Goal: Task Accomplishment & Management: Complete application form

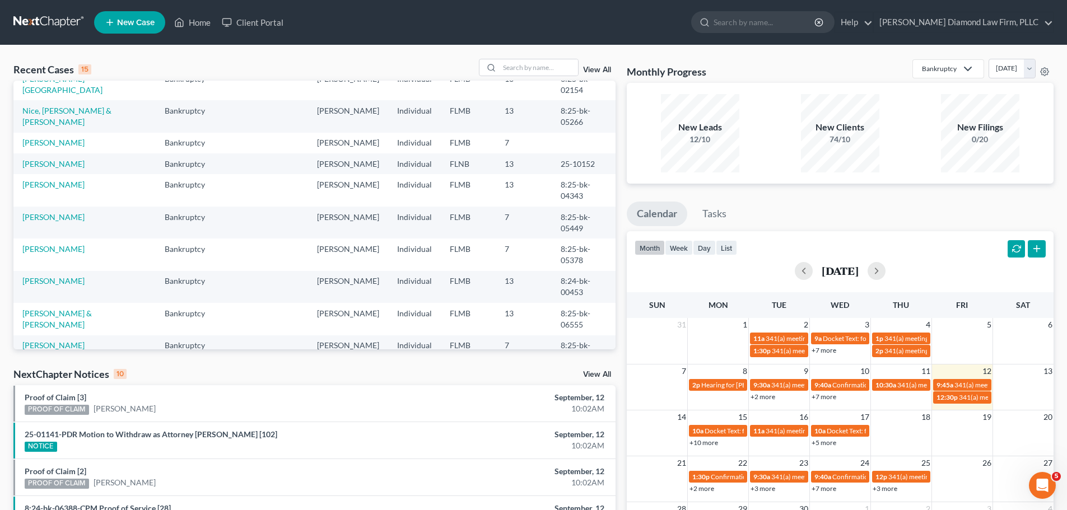
scroll to position [77, 0]
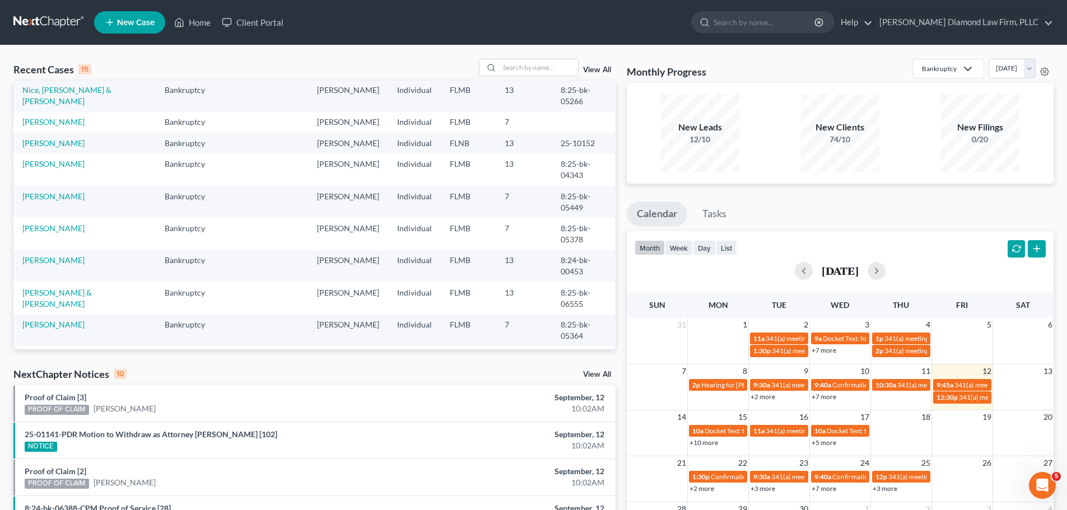
click at [58, 352] on link "[PERSON_NAME]" at bounding box center [53, 357] width 62 height 10
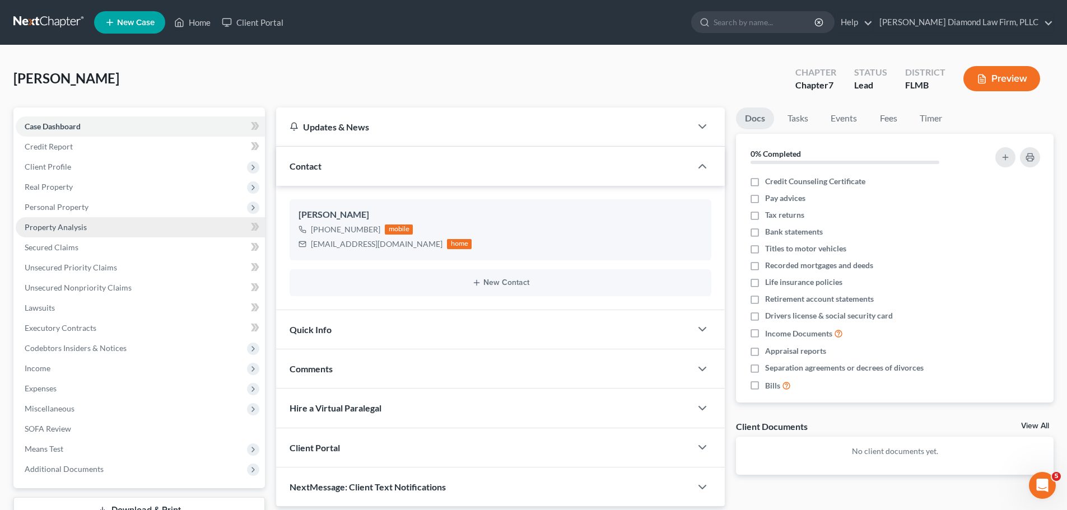
click at [57, 232] on link "Property Analysis" at bounding box center [140, 227] width 249 height 20
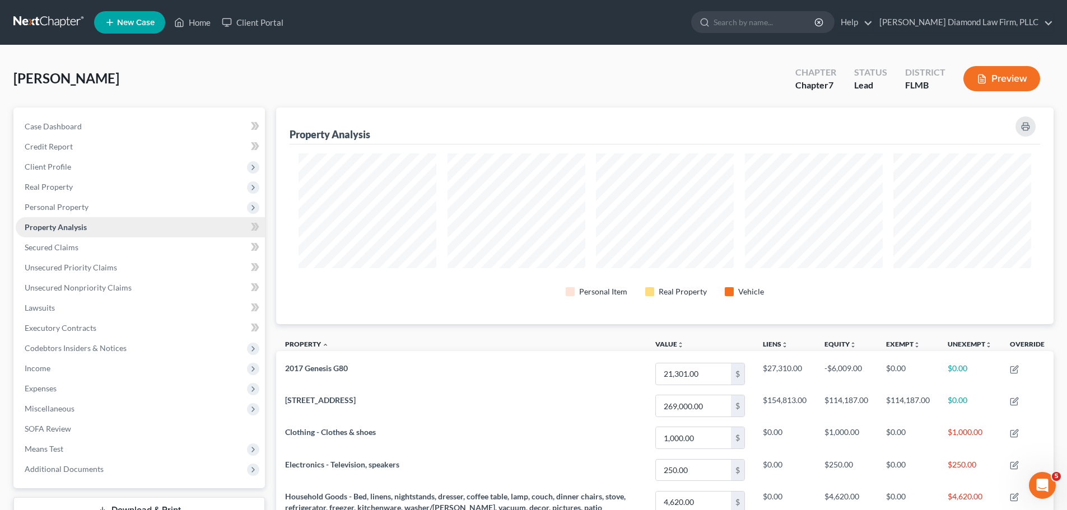
scroll to position [217, 778]
click at [142, 266] on link "Unsecured Priority Claims" at bounding box center [140, 268] width 249 height 20
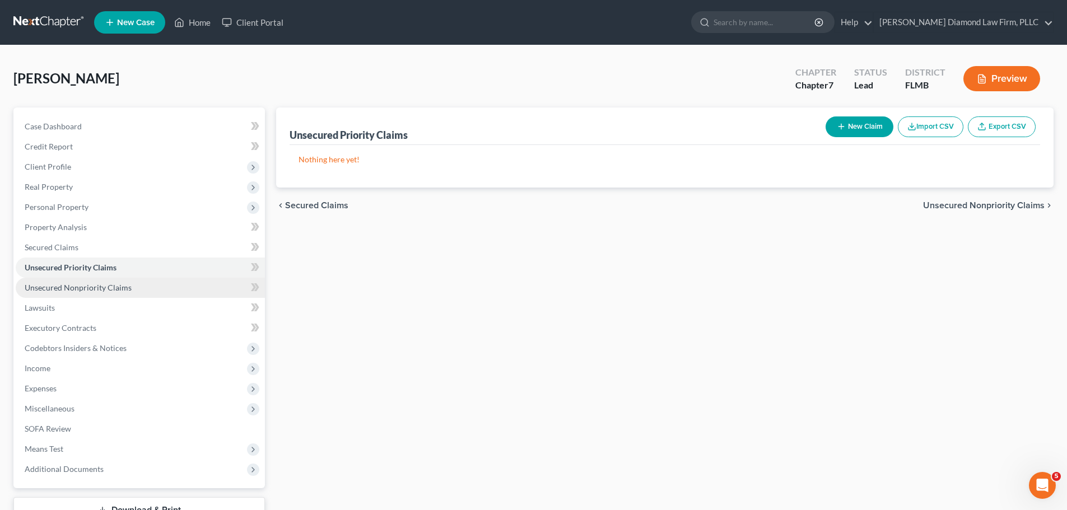
click at [125, 280] on link "Unsecured Nonpriority Claims" at bounding box center [140, 288] width 249 height 20
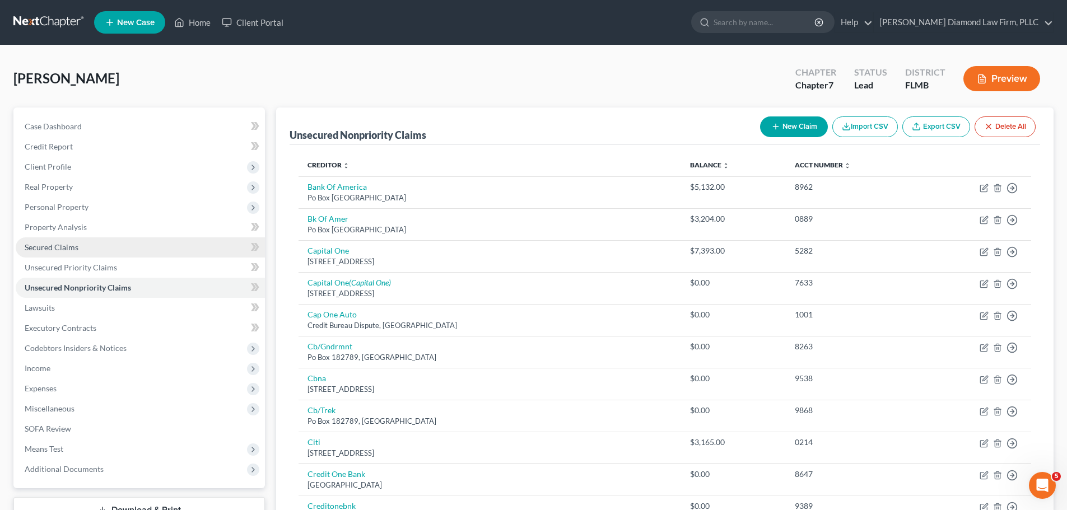
click at [106, 254] on link "Secured Claims" at bounding box center [140, 248] width 249 height 20
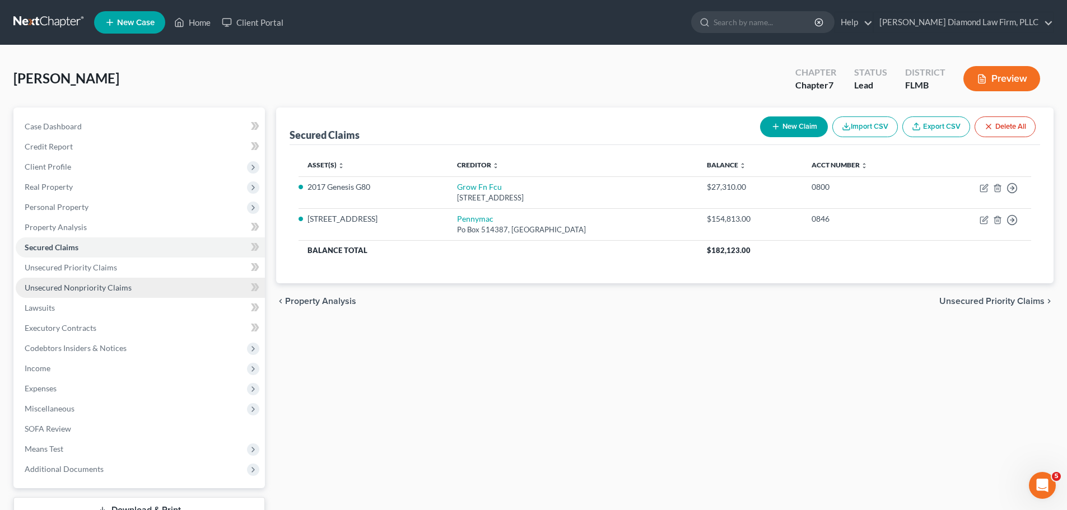
click at [99, 289] on span "Unsecured Nonpriority Claims" at bounding box center [78, 288] width 107 height 10
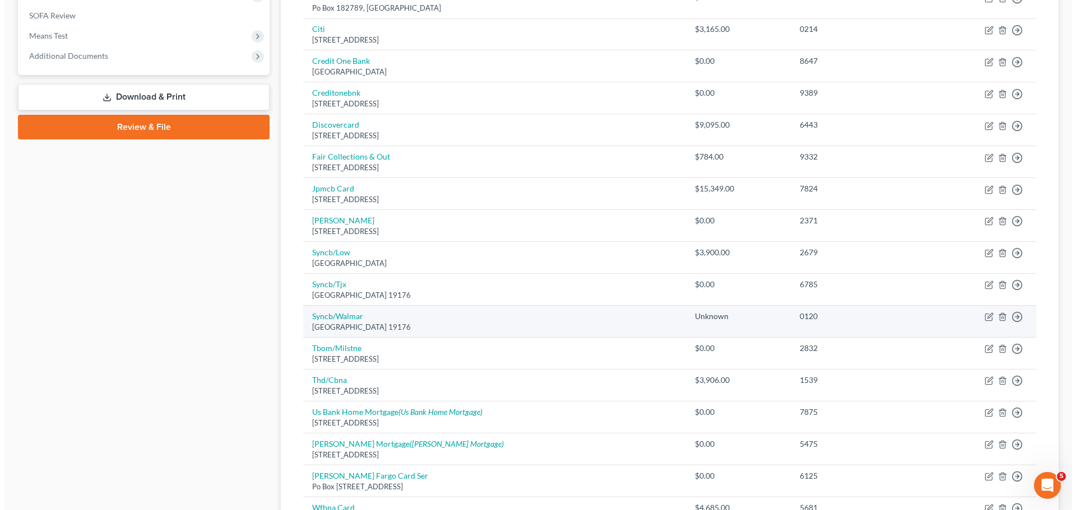
scroll to position [554, 0]
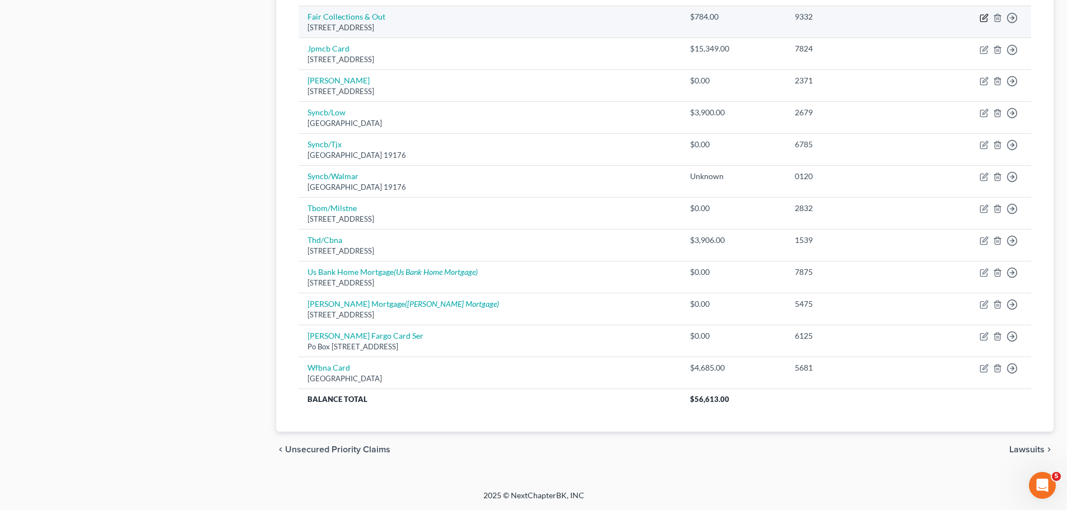
click at [980, 17] on icon "button" at bounding box center [983, 18] width 7 height 7
select select "21"
select select "1"
select select "0"
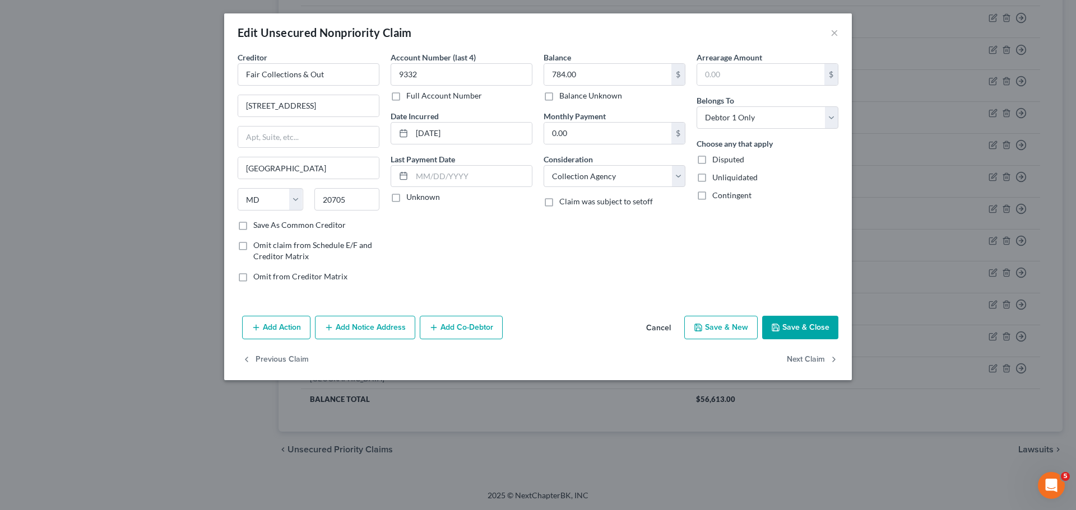
click at [394, 328] on button "Add Notice Address" at bounding box center [365, 328] width 100 height 24
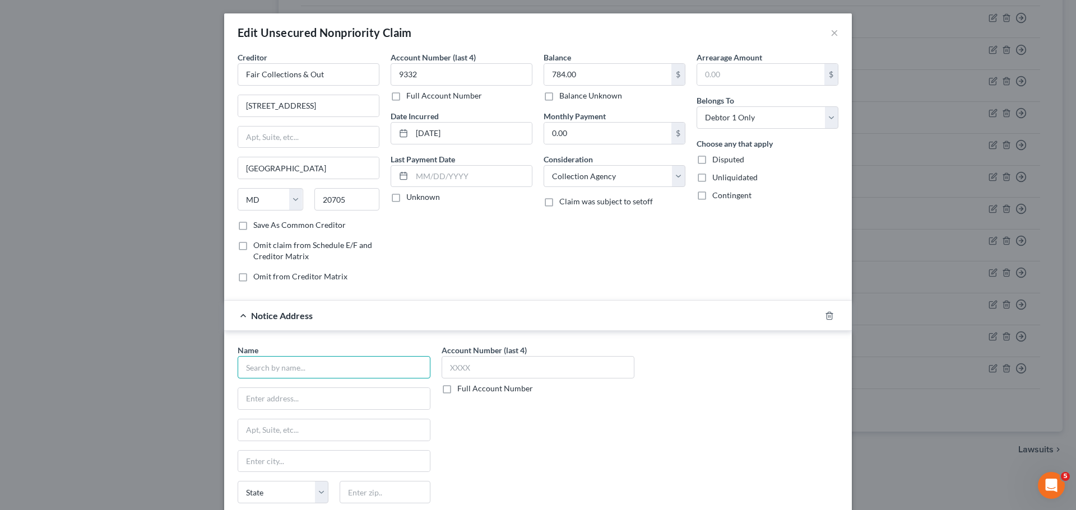
click at [388, 364] on input "text" at bounding box center [334, 367] width 193 height 22
type input "Pinellas Pines Apartments"
type input "[STREET_ADDRESS]"
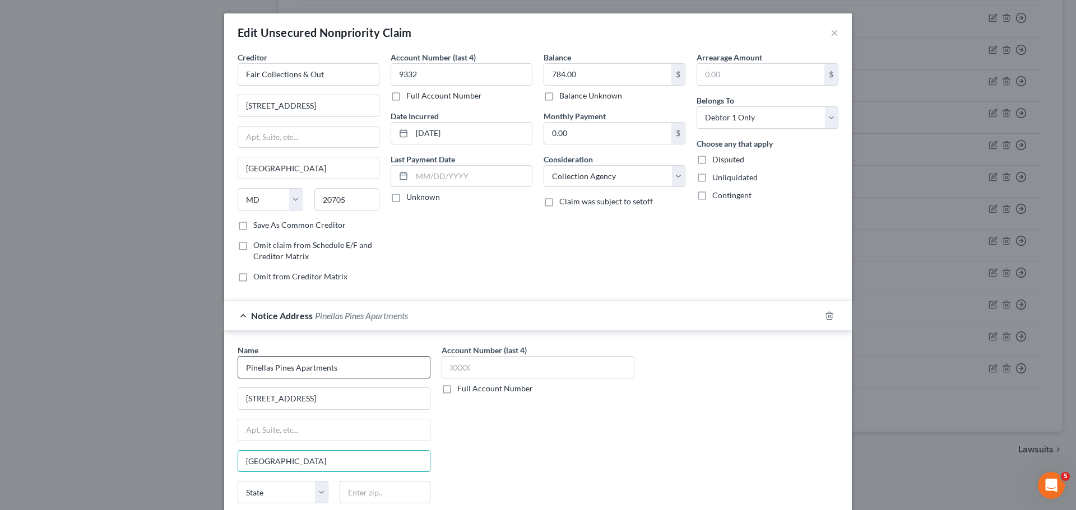
type input "[GEOGRAPHIC_DATA]"
select select "9"
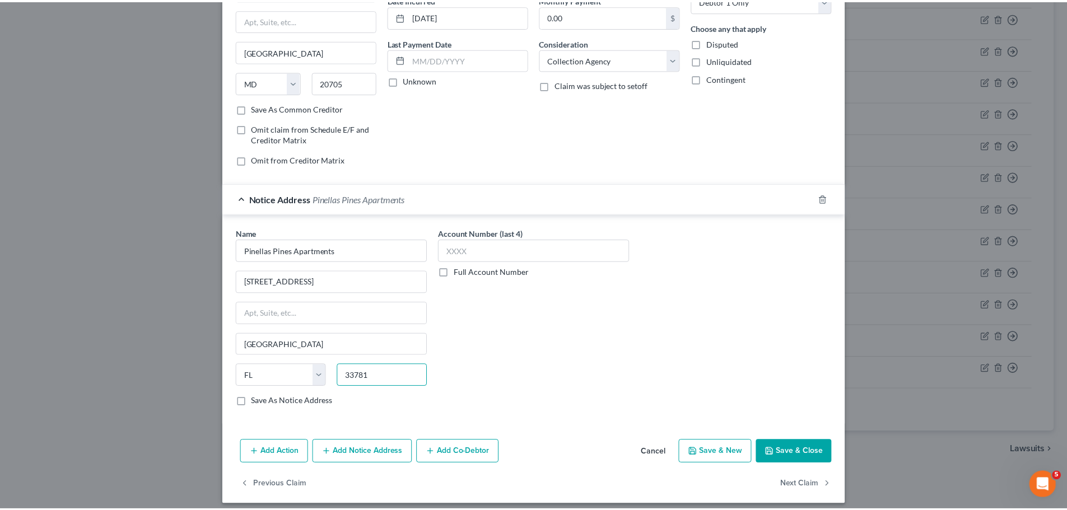
scroll to position [125, 0]
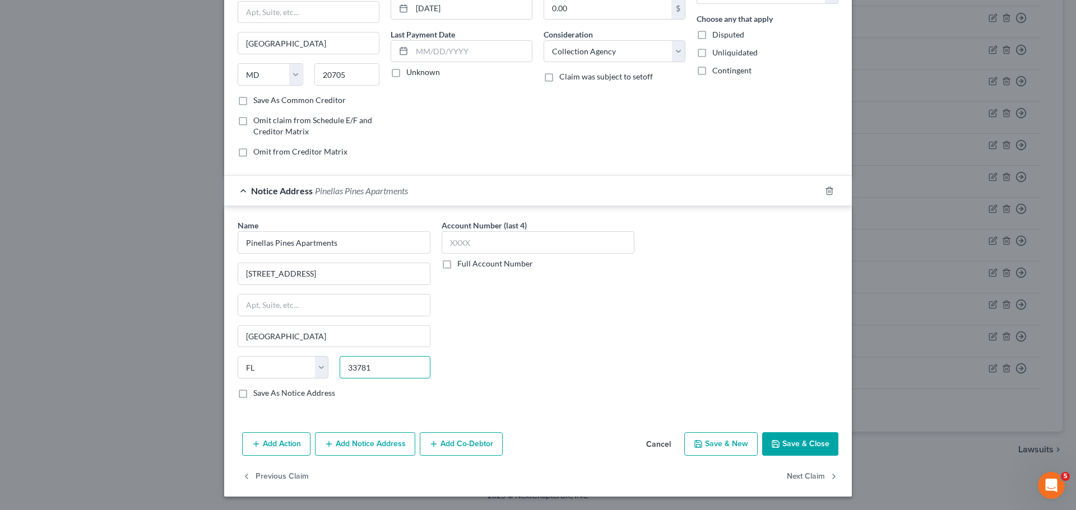
type input "33781"
click at [817, 440] on button "Save & Close" at bounding box center [800, 445] width 76 height 24
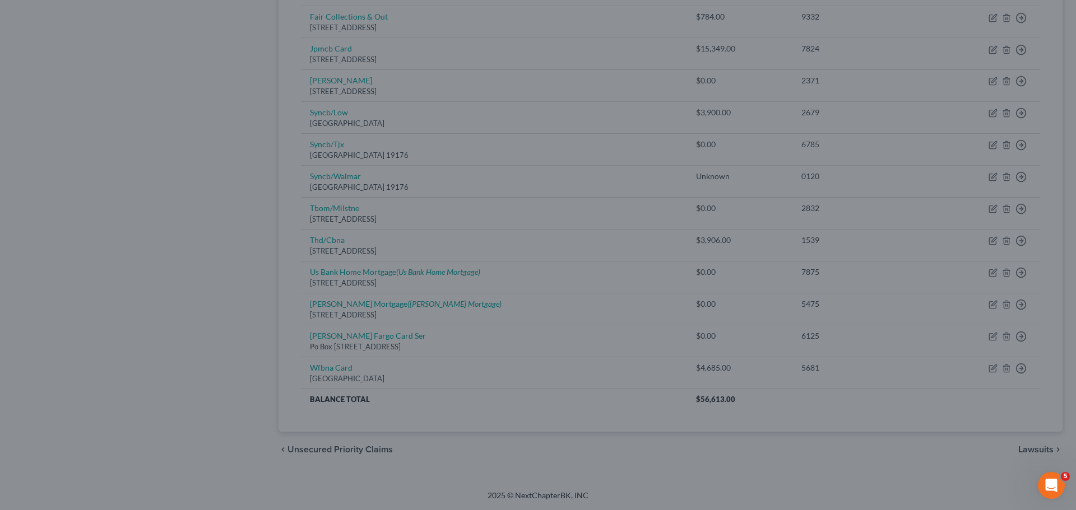
type input "0"
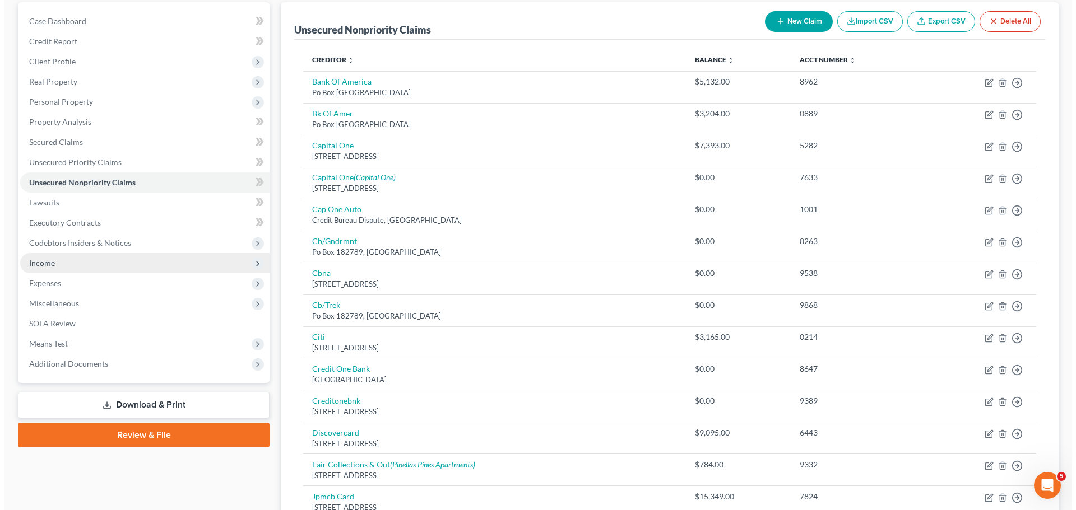
scroll to position [0, 0]
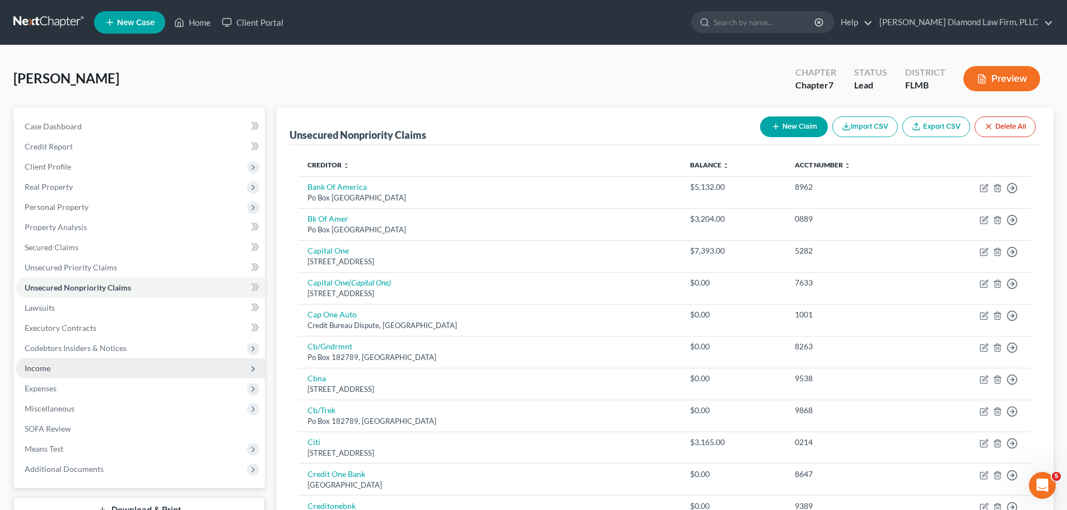
click at [49, 364] on span "Income" at bounding box center [38, 369] width 26 height 10
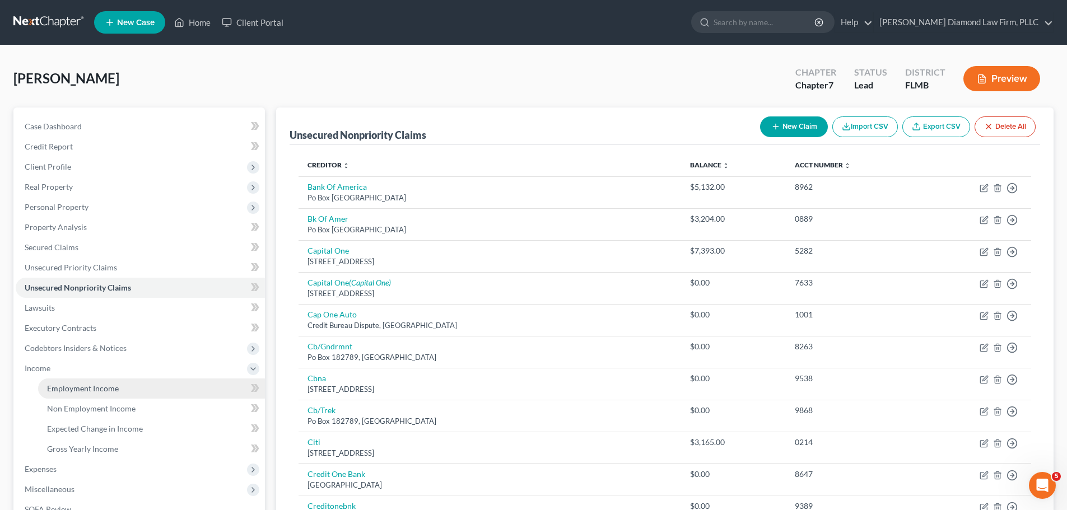
click at [52, 384] on span "Employment Income" at bounding box center [83, 389] width 72 height 10
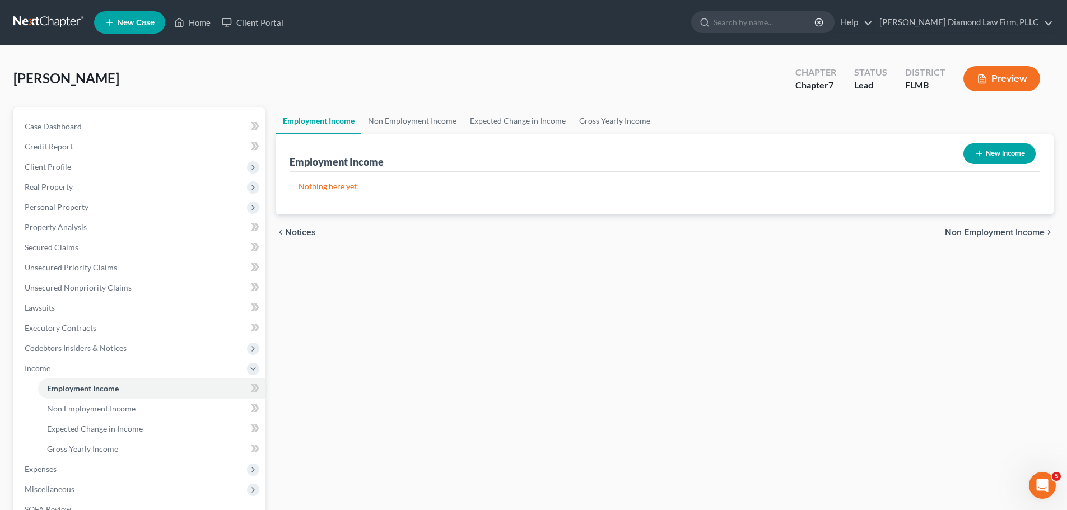
click at [973, 148] on button "New Income" at bounding box center [1000, 153] width 72 height 21
select select "0"
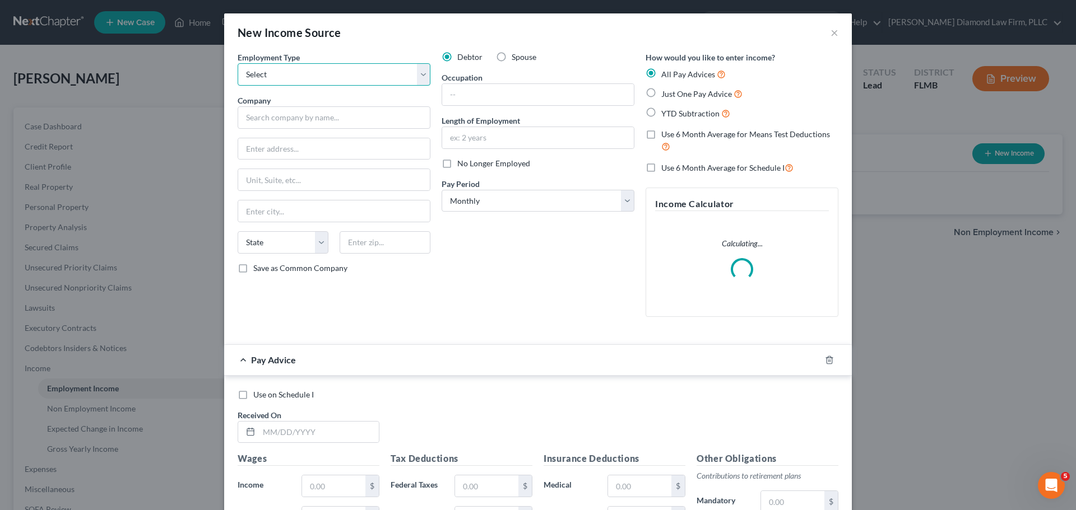
click at [338, 78] on select "Select Full or [DEMOGRAPHIC_DATA] Employment Self Employment" at bounding box center [334, 74] width 193 height 22
select select "1"
click at [238, 63] on select "Select Full or [DEMOGRAPHIC_DATA] Employment Self Employment" at bounding box center [334, 74] width 193 height 22
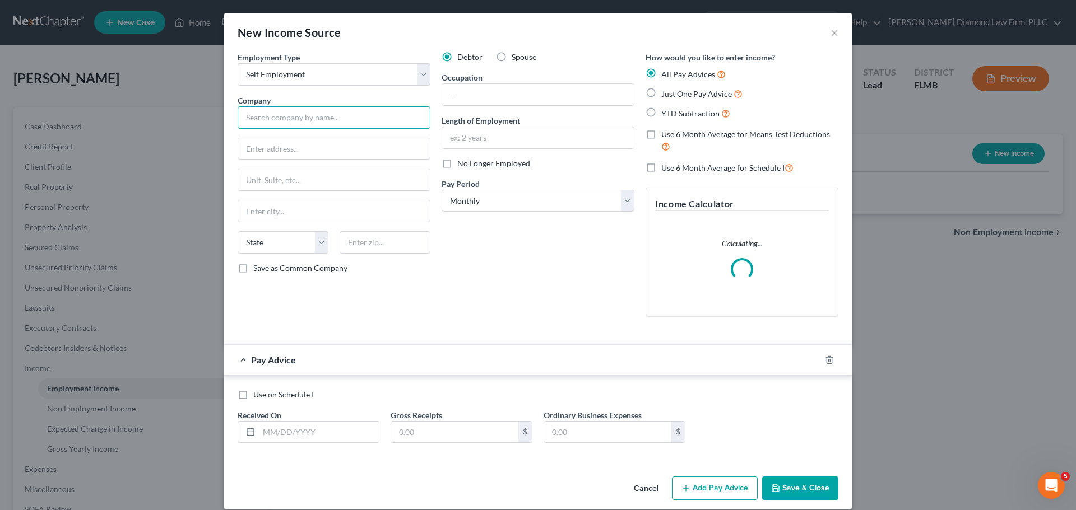
click at [329, 123] on input "text" at bounding box center [334, 117] width 193 height 22
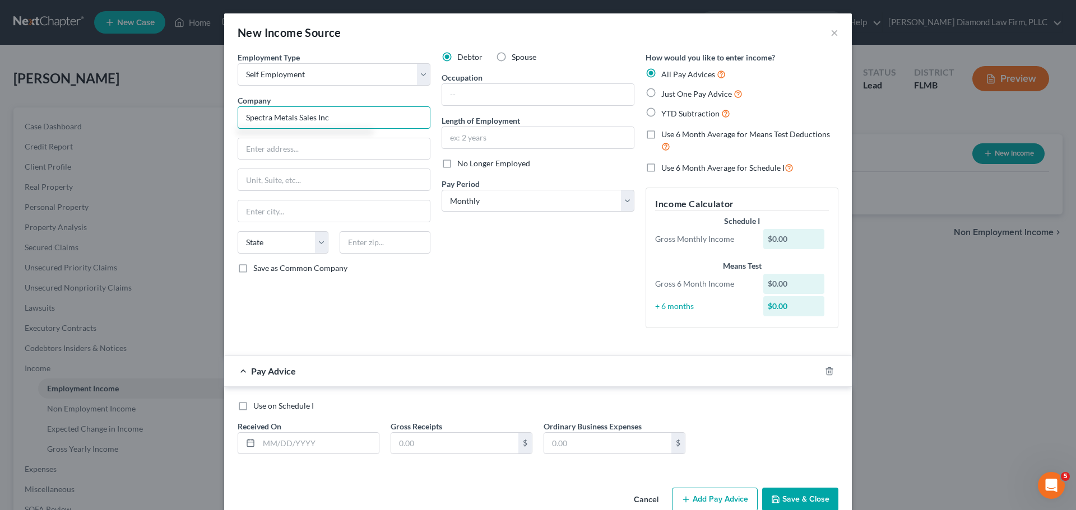
type input "Spectra Metals Sales Inc"
type input "[STREET_ADDRESS]"
type input "[GEOGRAPHIC_DATA]"
select select "10"
type input "30336"
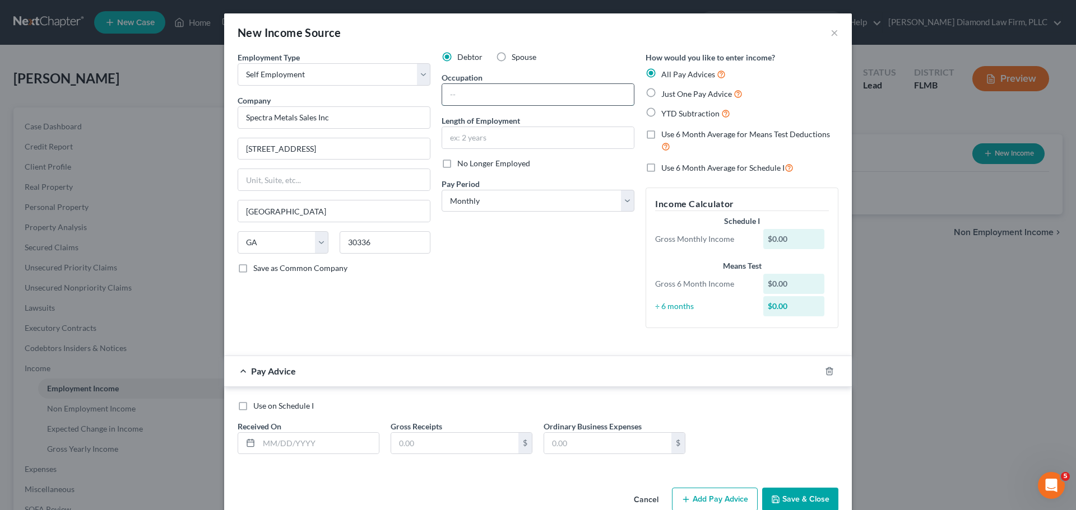
click at [495, 88] on input "text" at bounding box center [538, 94] width 192 height 21
type input "Manufacturing"
type input "9 years"
click at [519, 203] on select "Select Monthly Twice Monthly Every Other Week Weekly" at bounding box center [537, 201] width 193 height 22
select select "3"
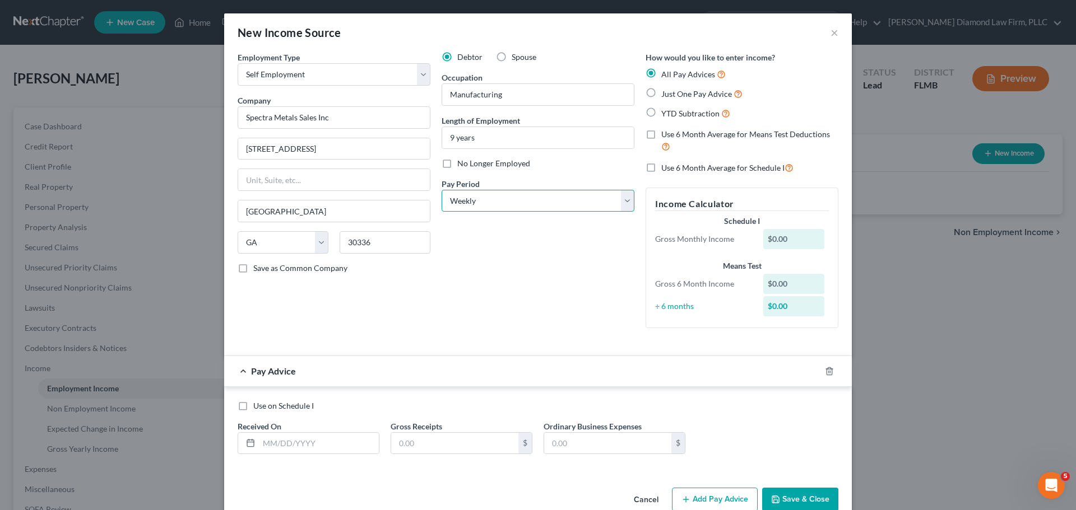
click at [441, 190] on select "Select Monthly Twice Monthly Every Other Week Weekly" at bounding box center [537, 201] width 193 height 22
click at [825, 370] on icon "button" at bounding box center [829, 371] width 9 height 9
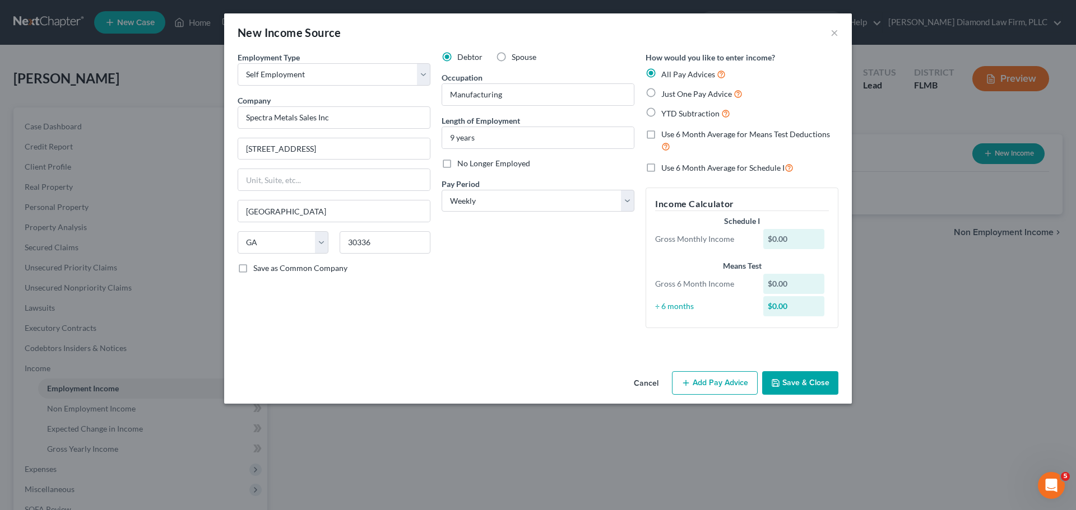
click at [815, 381] on button "Save & Close" at bounding box center [800, 383] width 76 height 24
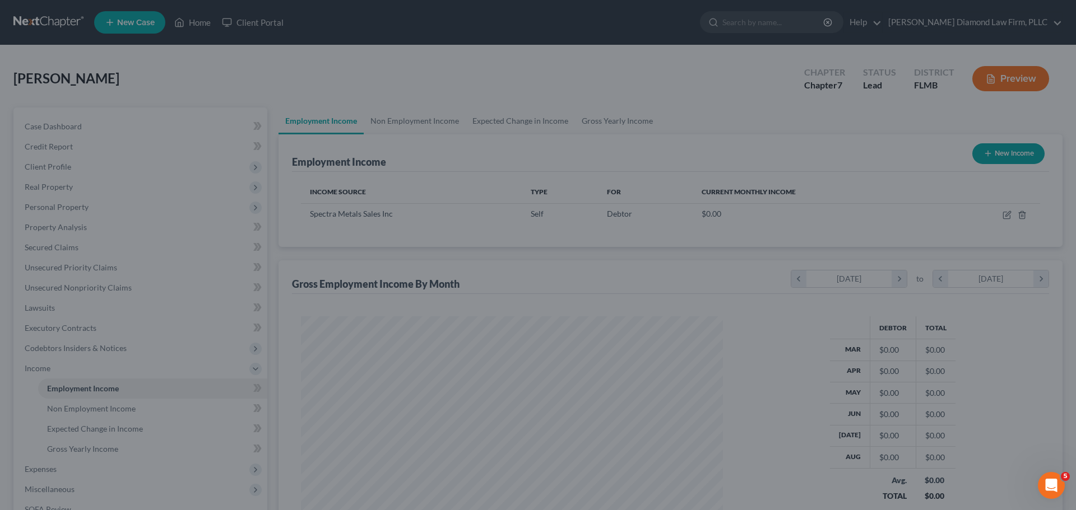
scroll to position [209, 440]
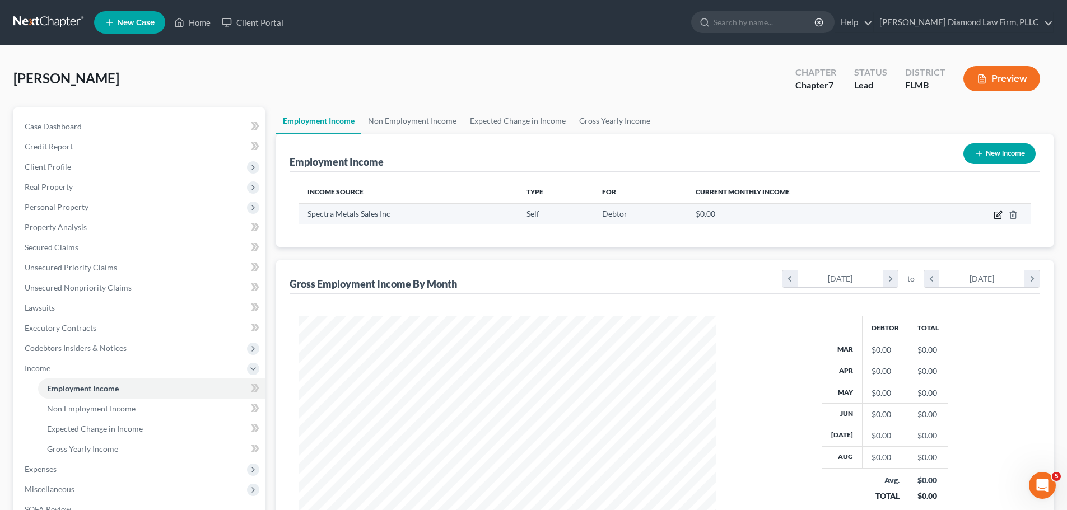
click at [996, 211] on icon "button" at bounding box center [998, 215] width 9 height 9
select select "1"
select select "10"
select select "3"
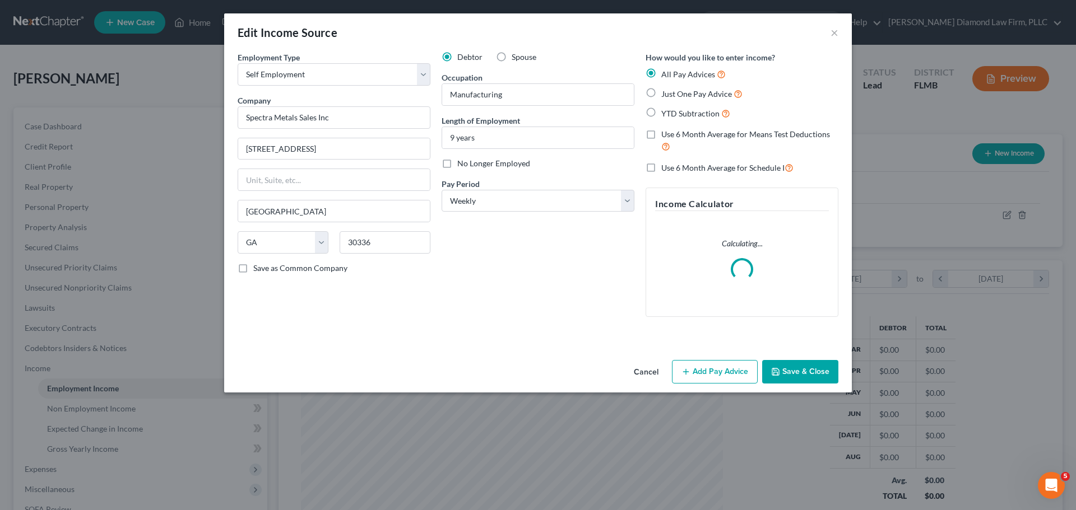
click at [735, 375] on button "Add Pay Advice" at bounding box center [715, 372] width 86 height 24
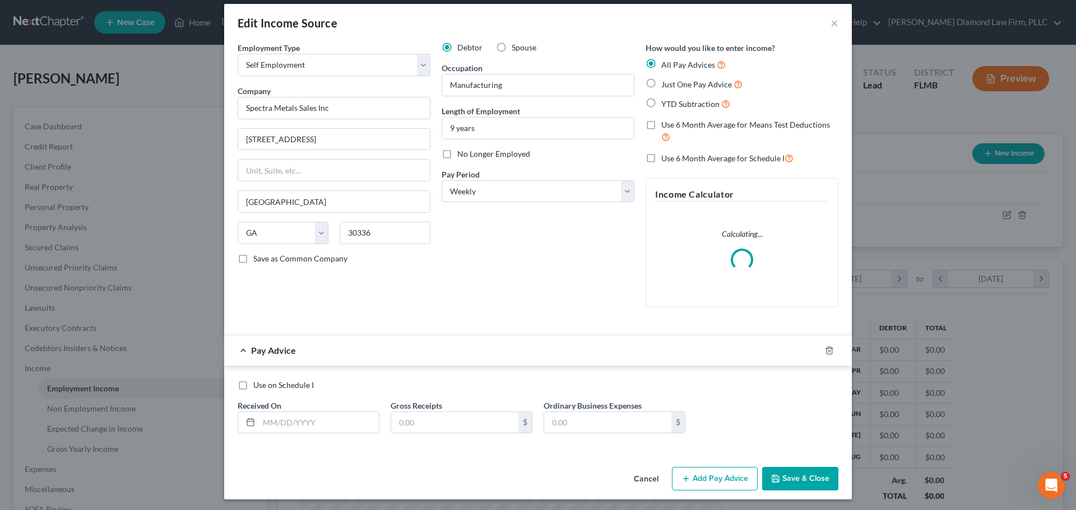
scroll to position [12, 0]
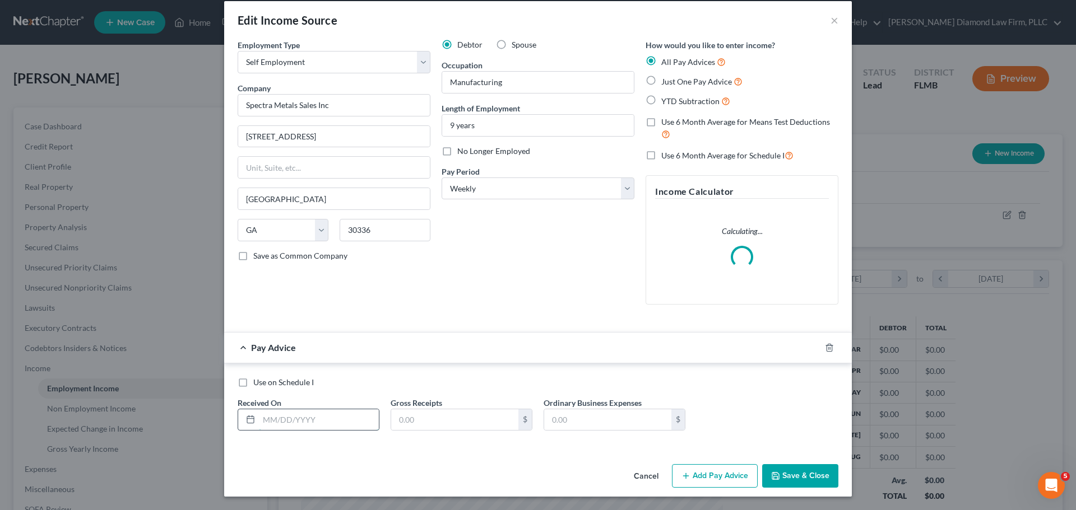
click at [300, 423] on input "text" at bounding box center [319, 420] width 120 height 21
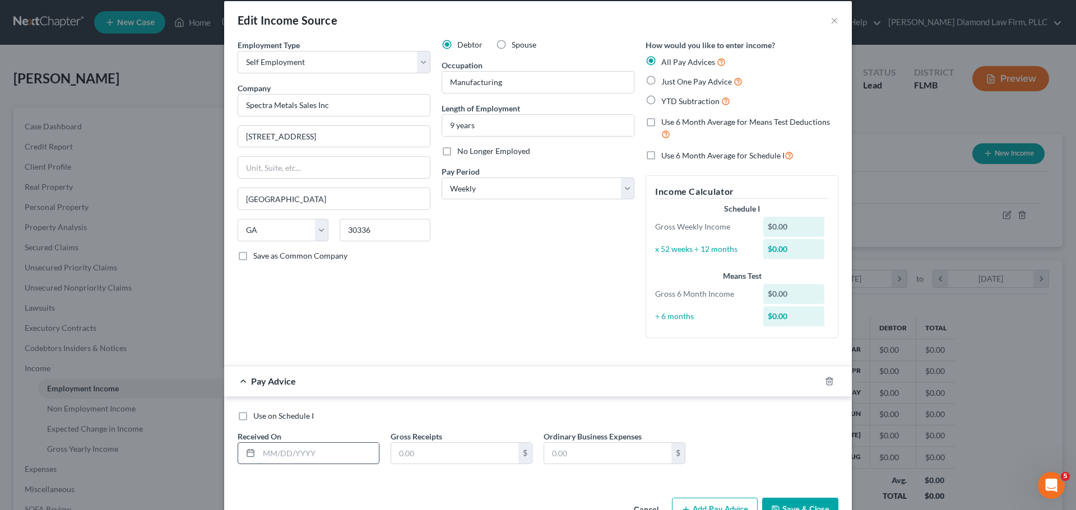
click at [333, 462] on input "text" at bounding box center [319, 453] width 120 height 21
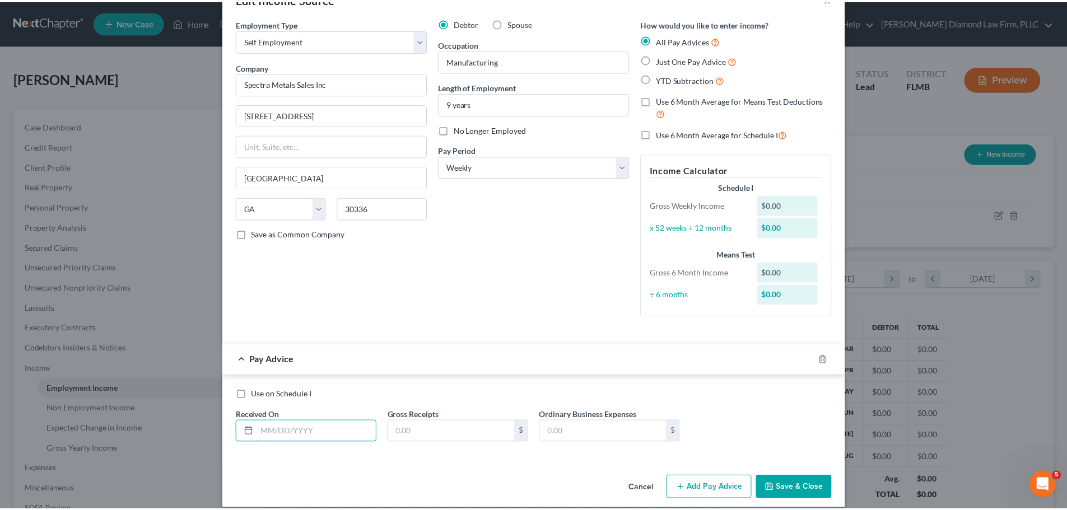
scroll to position [46, 0]
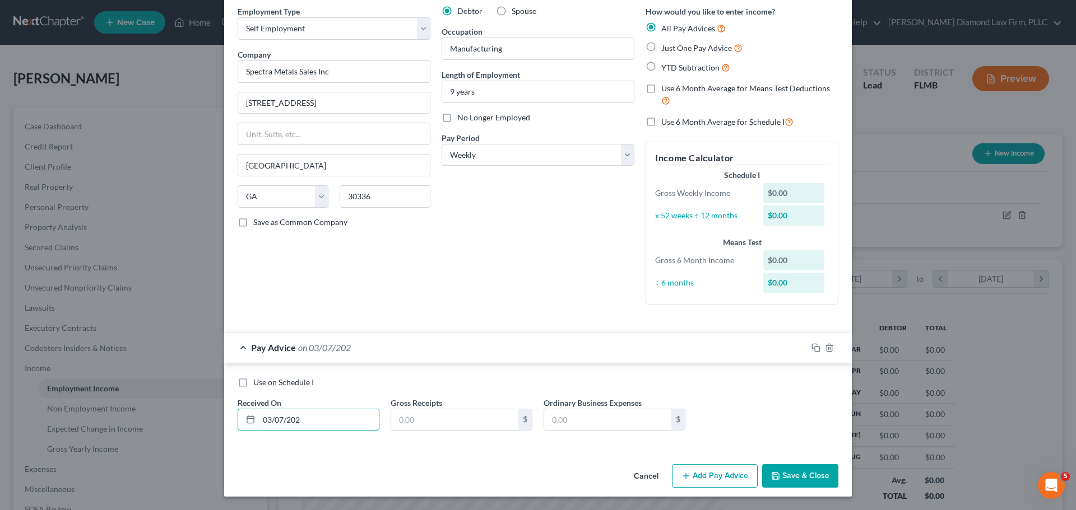
type input "03/07/202"
click at [636, 480] on button "Cancel" at bounding box center [646, 477] width 43 height 22
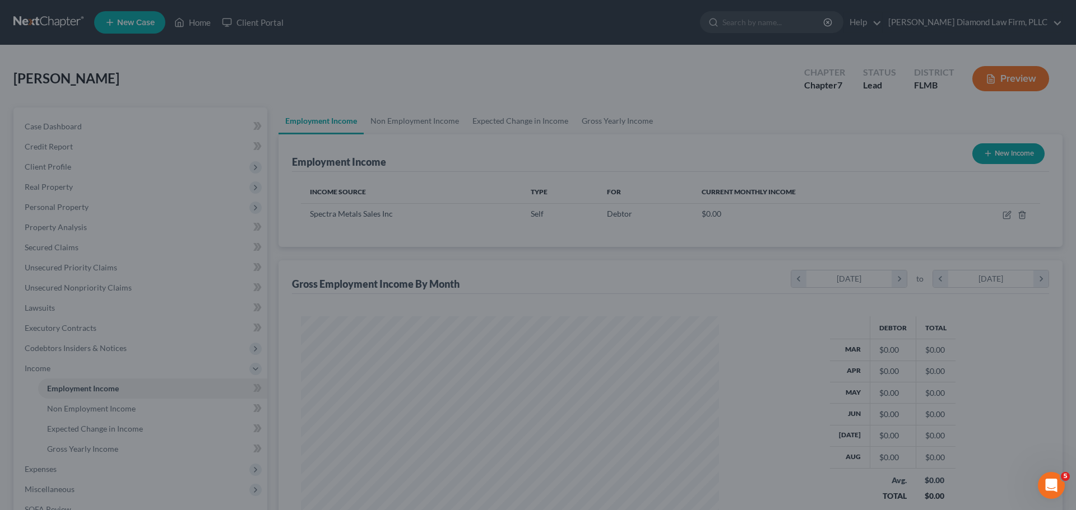
scroll to position [560030, 559799]
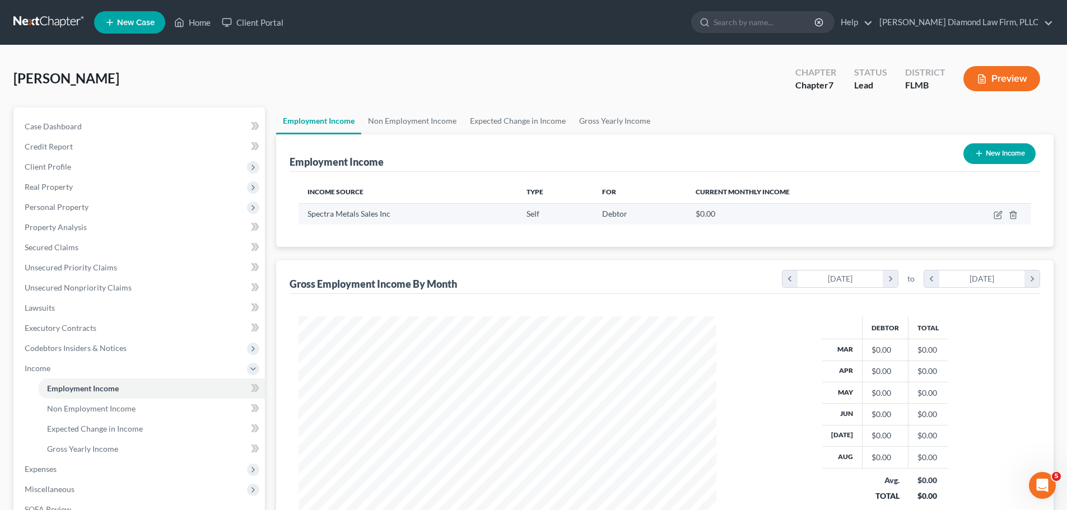
click at [992, 217] on td at bounding box center [981, 213] width 101 height 21
click at [997, 216] on icon "button" at bounding box center [998, 215] width 9 height 9
select select "1"
select select "10"
select select "3"
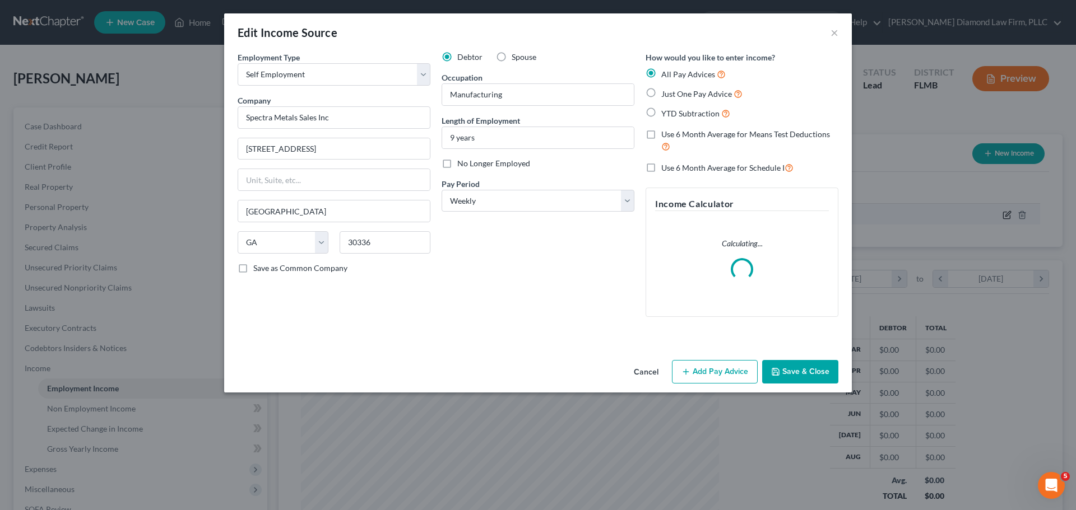
scroll to position [211, 444]
click at [712, 371] on button "Add Pay Advice" at bounding box center [715, 372] width 86 height 24
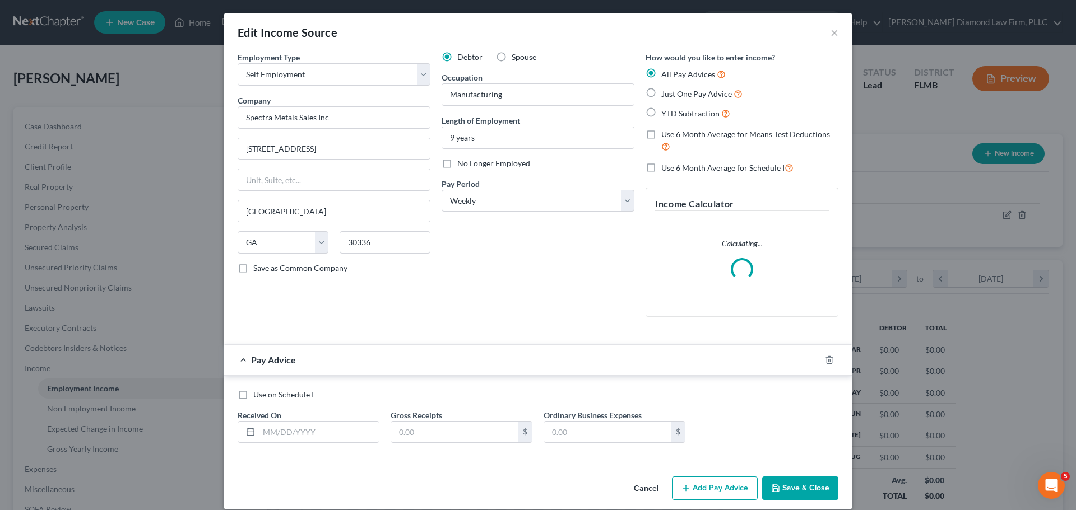
scroll to position [12, 0]
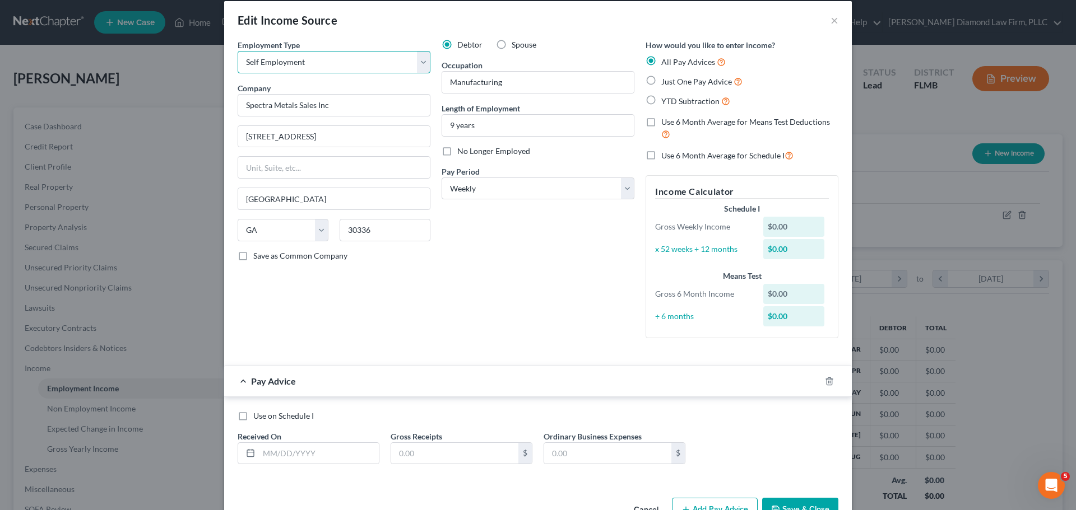
click at [301, 66] on select "Select Full or [DEMOGRAPHIC_DATA] Employment Self Employment" at bounding box center [334, 62] width 193 height 22
click at [238, 51] on select "Select Full or [DEMOGRAPHIC_DATA] Employment Self Employment" at bounding box center [334, 62] width 193 height 22
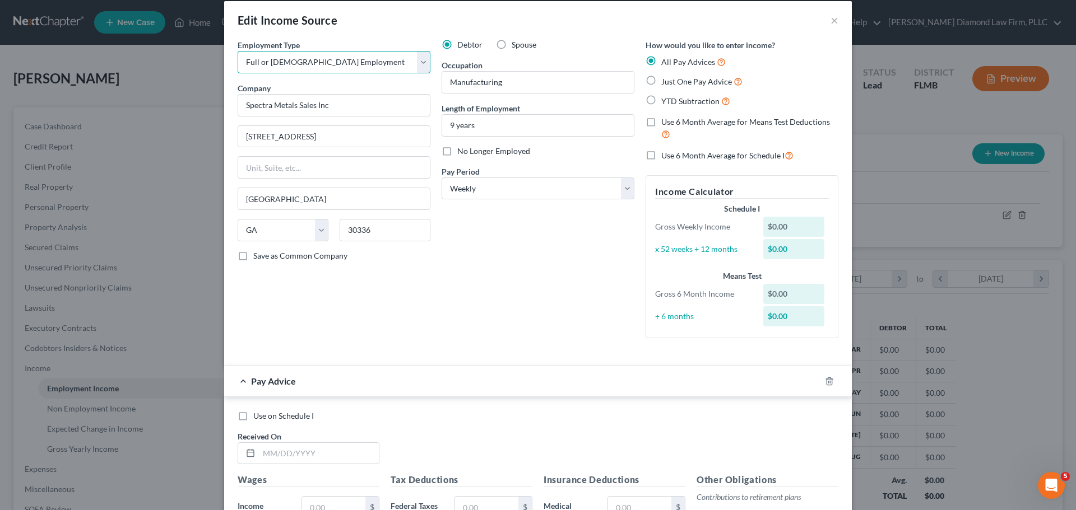
drag, startPoint x: 305, startPoint y: 55, endPoint x: 300, endPoint y: 68, distance: 13.8
click at [305, 55] on select "Select Full or [DEMOGRAPHIC_DATA] Employment Self Employment" at bounding box center [334, 62] width 193 height 22
click at [238, 51] on select "Select Full or [DEMOGRAPHIC_DATA] Employment Self Employment" at bounding box center [334, 62] width 193 height 22
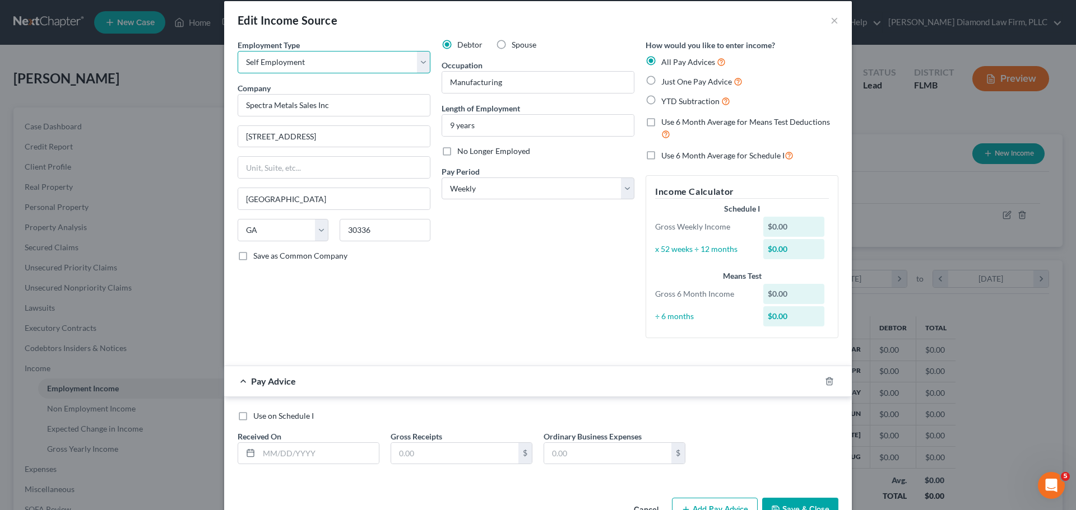
click at [304, 62] on select "Select Full or [DEMOGRAPHIC_DATA] Employment Self Employment" at bounding box center [334, 62] width 193 height 22
select select "0"
click at [238, 51] on select "Select Full or [DEMOGRAPHIC_DATA] Employment Self Employment" at bounding box center [334, 62] width 193 height 22
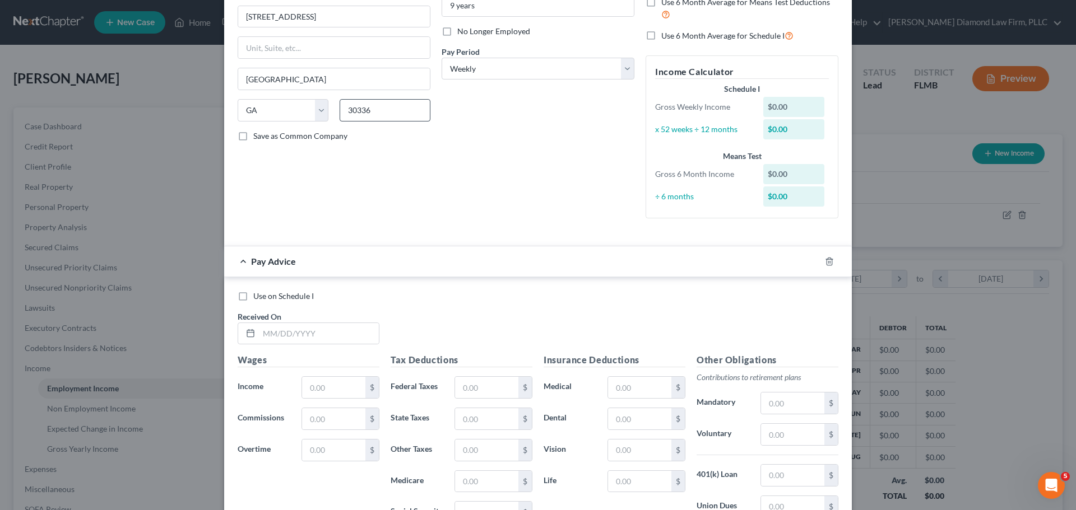
scroll to position [297, 0]
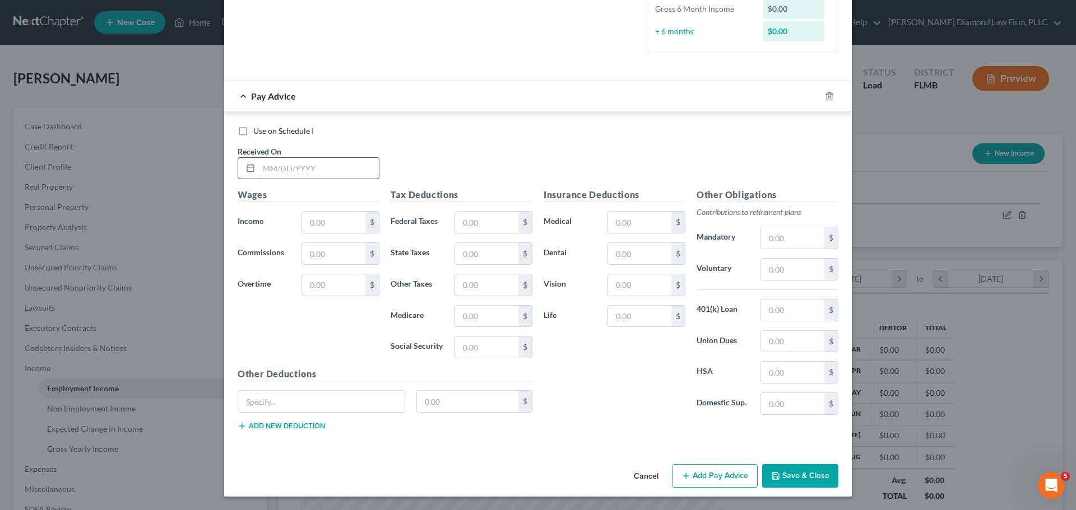
click at [294, 165] on input "text" at bounding box center [319, 168] width 120 height 21
type input "[DATE]"
type input "2"
type input "1,250"
type input "94.60"
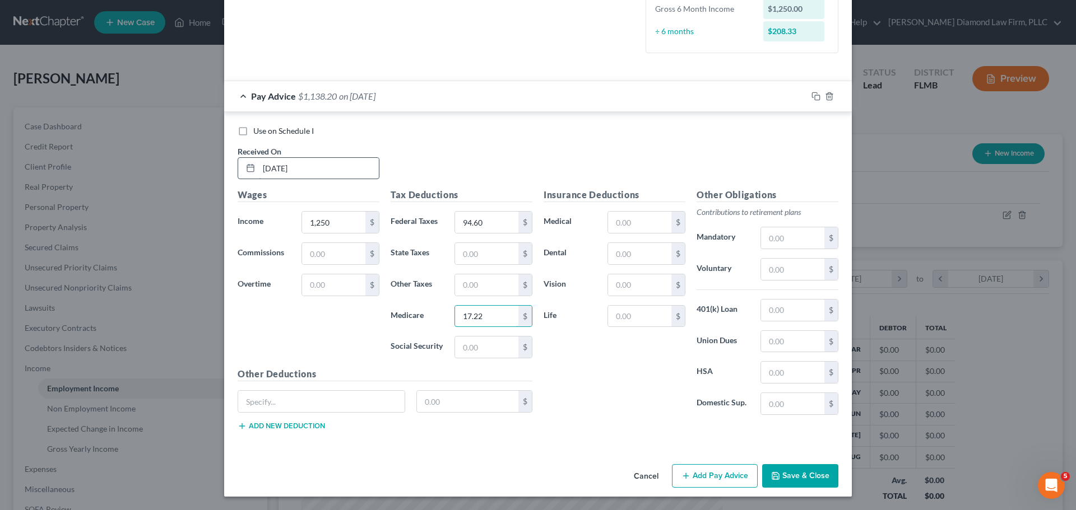
type input "17.22"
type input "73.78"
click at [629, 264] on div "Insurance Deductions Medical $ Dental $ Vision $ Life $" at bounding box center [614, 306] width 153 height 236
click at [629, 256] on input "text" at bounding box center [639, 253] width 63 height 21
type input "5.98"
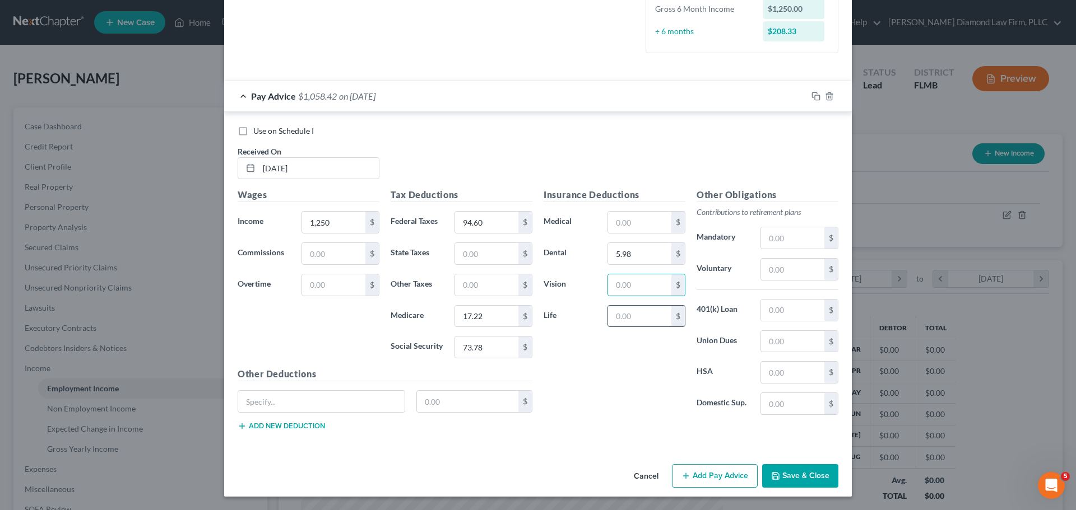
click at [636, 312] on input "text" at bounding box center [639, 316] width 63 height 21
type input "0.39"
click at [634, 279] on input "text" at bounding box center [639, 285] width 63 height 21
click at [802, 371] on input "text" at bounding box center [792, 372] width 63 height 21
type input "35"
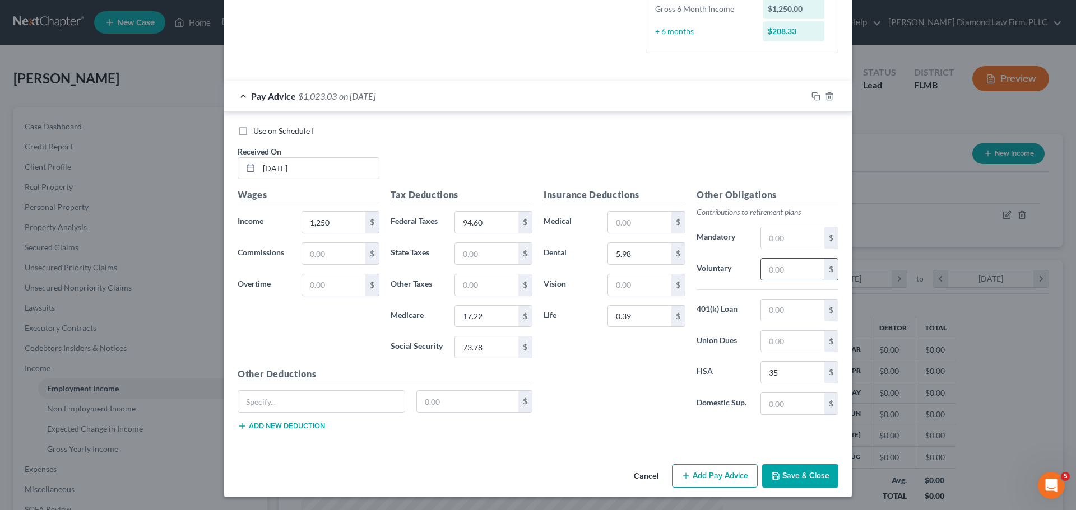
click at [778, 269] on input "text" at bounding box center [792, 269] width 63 height 21
type input "75"
click at [787, 311] on input "text" at bounding box center [792, 310] width 63 height 21
type input "101.54"
click at [630, 217] on input "text" at bounding box center [639, 222] width 63 height 21
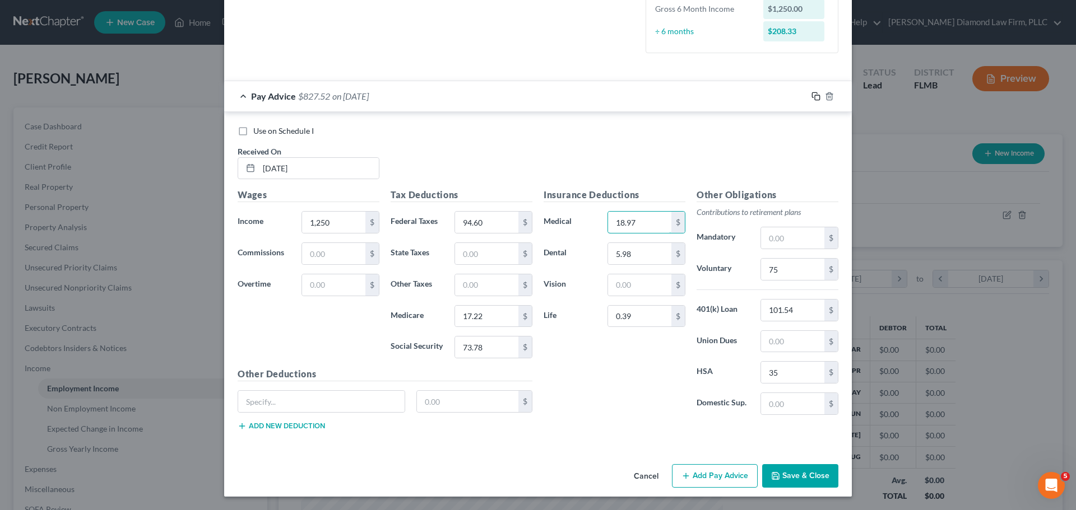
type input "18.97"
click at [811, 94] on icon "button" at bounding box center [815, 96] width 9 height 9
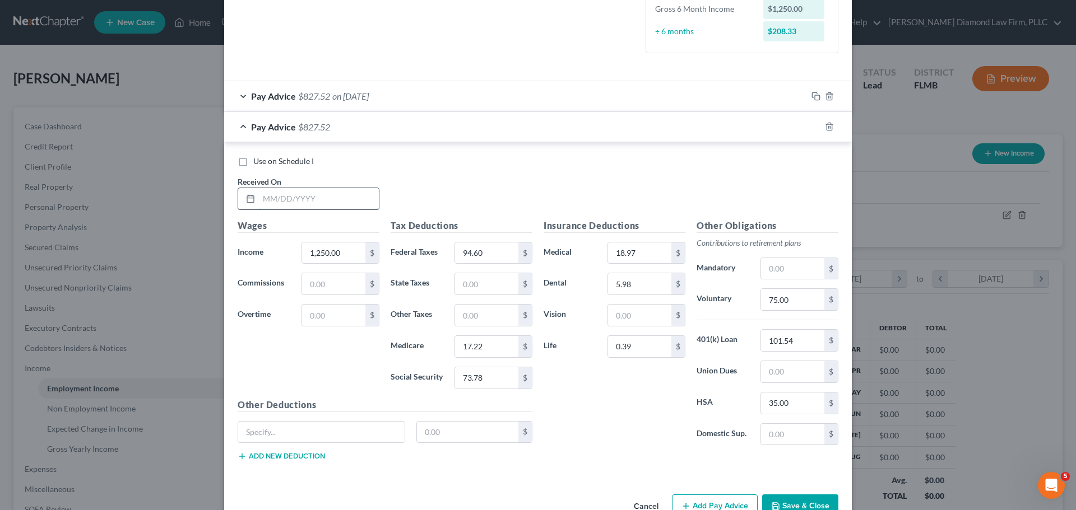
click at [286, 197] on input "text" at bounding box center [319, 198] width 120 height 21
type input "[DATE]"
click at [482, 346] on input "17.22" at bounding box center [486, 346] width 63 height 21
type input "17.26"
click at [812, 127] on icon "button" at bounding box center [815, 126] width 9 height 9
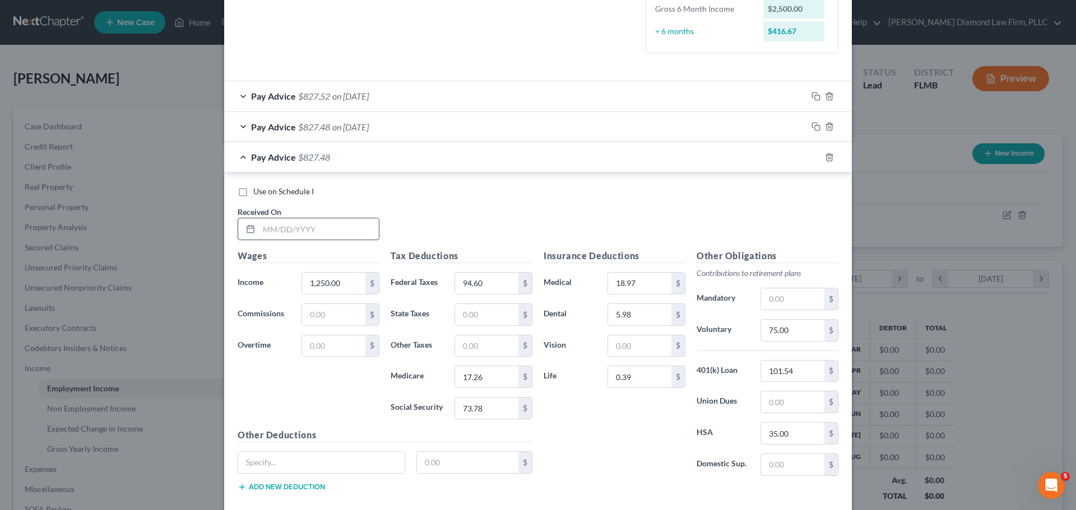
click at [291, 230] on input "text" at bounding box center [319, 228] width 120 height 21
type input "[DATE]"
click at [814, 159] on icon "button" at bounding box center [815, 157] width 9 height 9
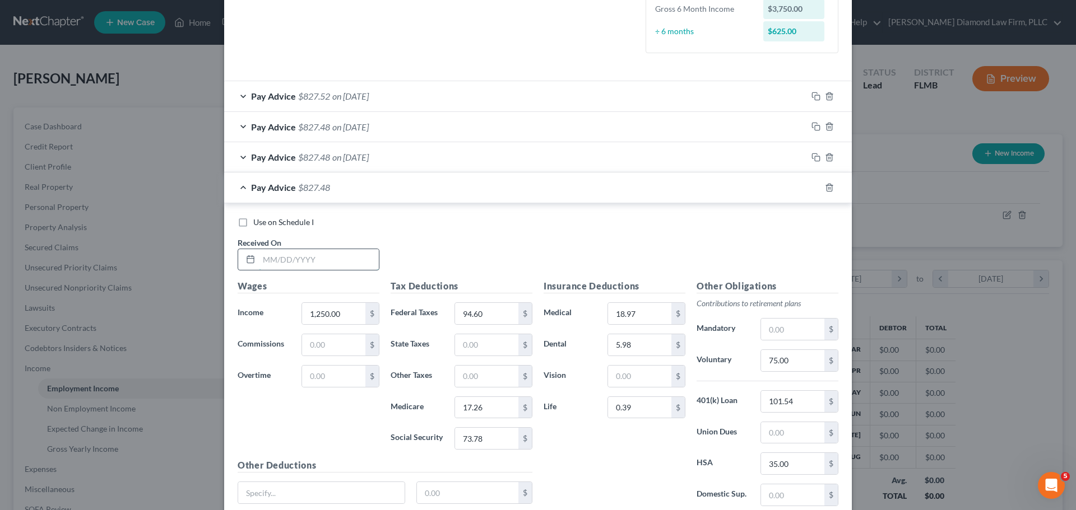
click at [307, 257] on input "text" at bounding box center [319, 259] width 120 height 21
type input "[DATE]"
click at [492, 443] on input "73.78" at bounding box center [486, 438] width 63 height 21
type input "73.82"
click at [811, 187] on icon "button" at bounding box center [815, 187] width 9 height 9
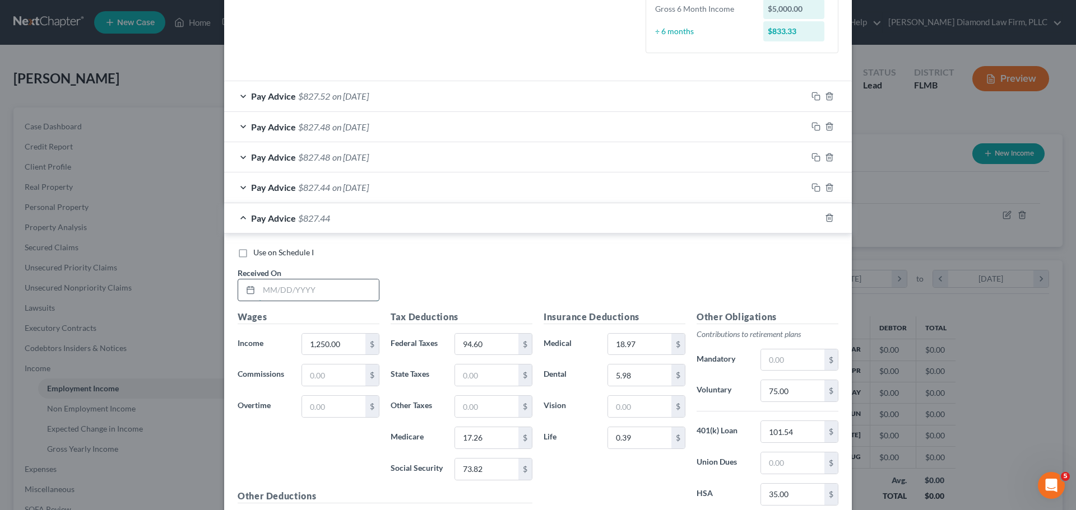
click at [293, 292] on input "text" at bounding box center [319, 290] width 120 height 21
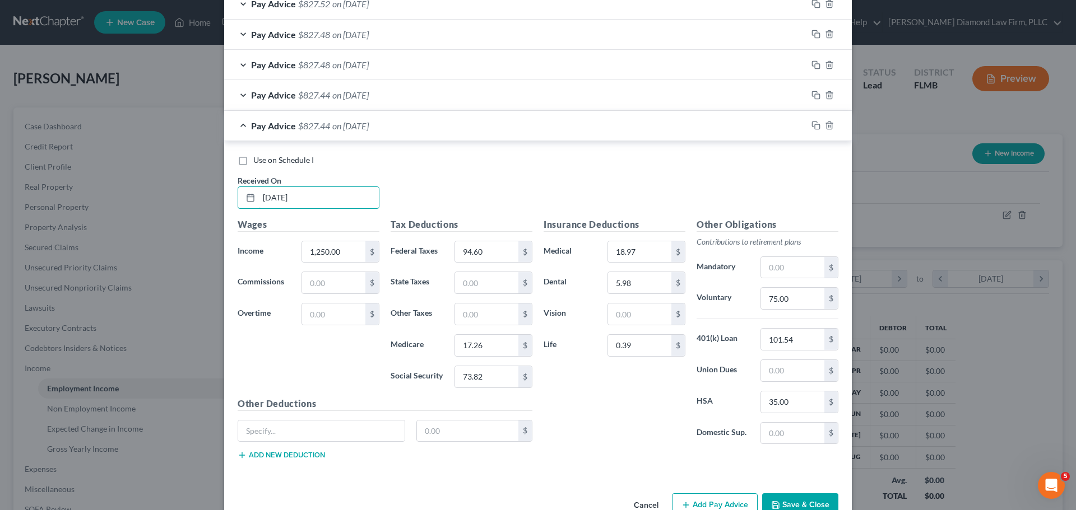
scroll to position [410, 0]
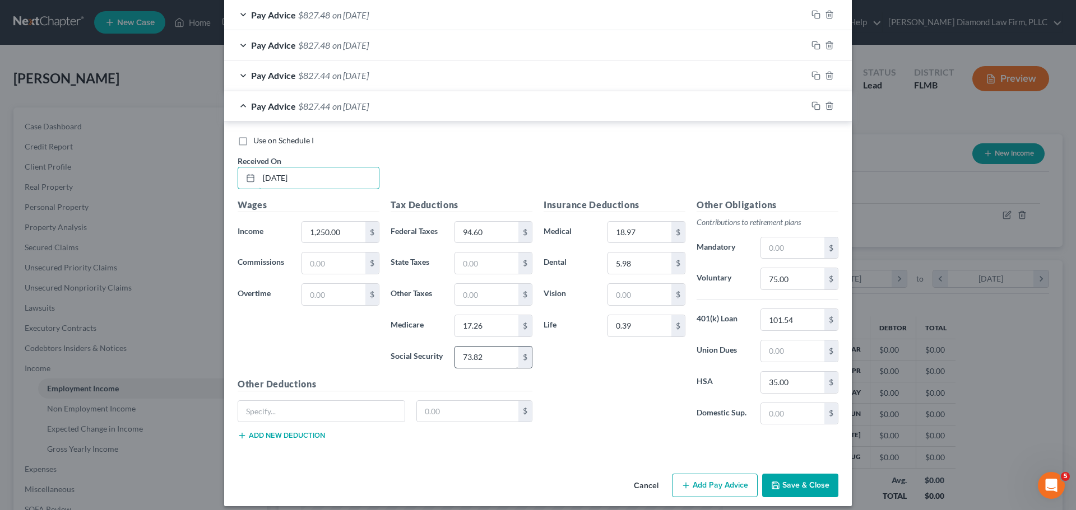
type input "[DATE]"
click at [477, 359] on input "73.82" at bounding box center [486, 357] width 63 height 21
type input "73.78"
click at [815, 106] on rect "button" at bounding box center [817, 107] width 5 height 5
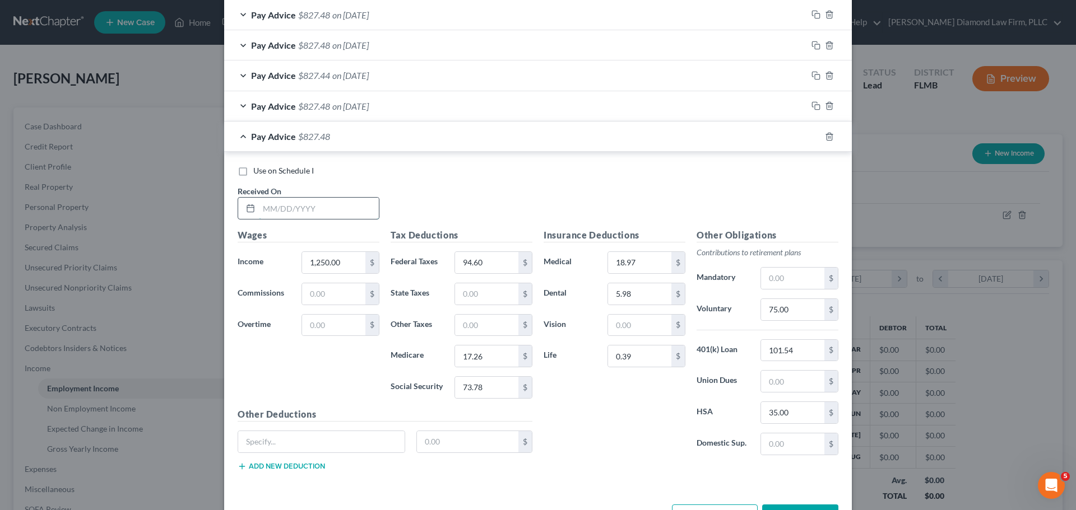
click at [291, 213] on input "text" at bounding box center [319, 208] width 120 height 21
type input "[DATE]"
click at [811, 137] on icon "button" at bounding box center [815, 136] width 9 height 9
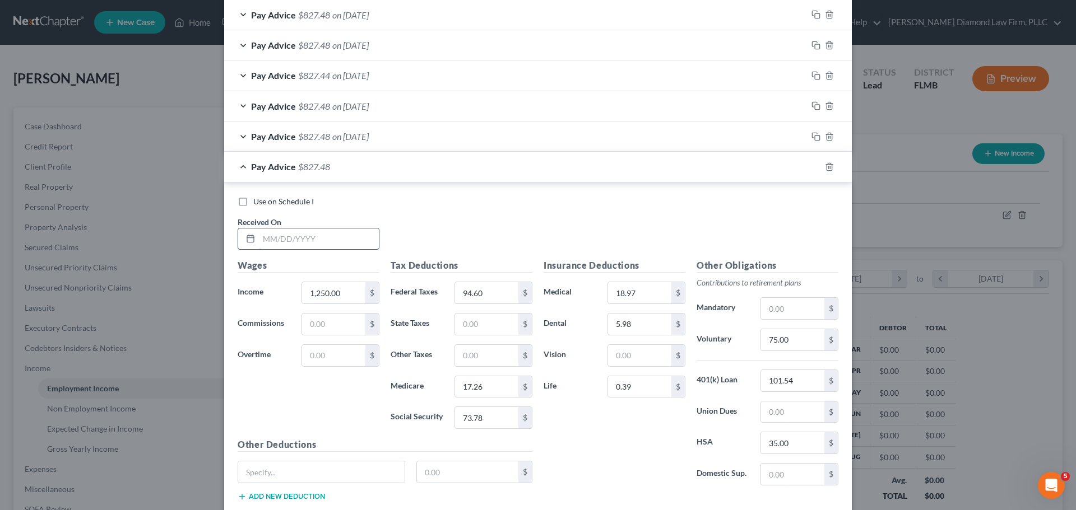
click at [305, 248] on input "text" at bounding box center [319, 239] width 120 height 21
type input "[DATE]"
click at [811, 162] on icon "button" at bounding box center [815, 166] width 9 height 9
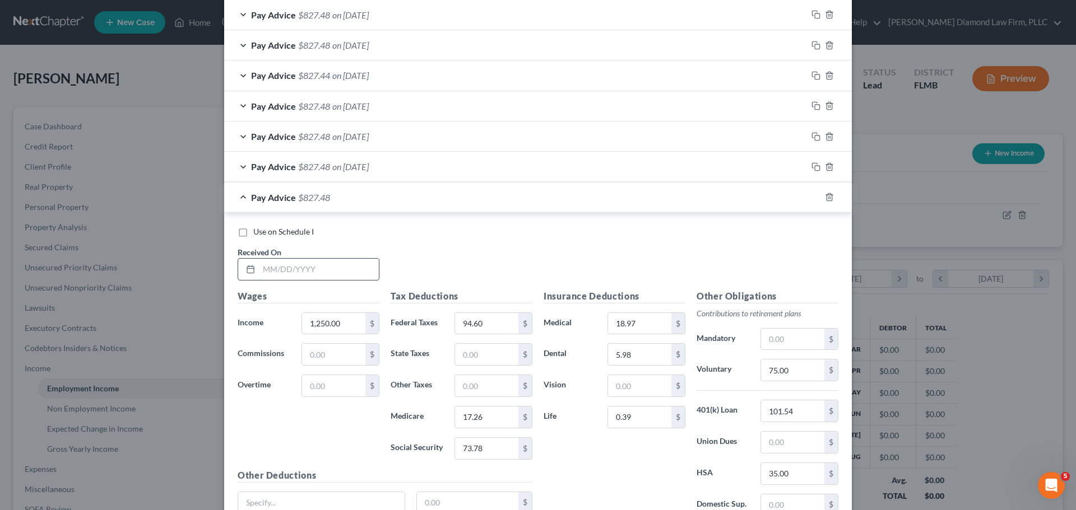
click at [286, 271] on input "text" at bounding box center [319, 269] width 120 height 21
type input "[DATE]"
click at [815, 199] on rect "button" at bounding box center [817, 198] width 5 height 5
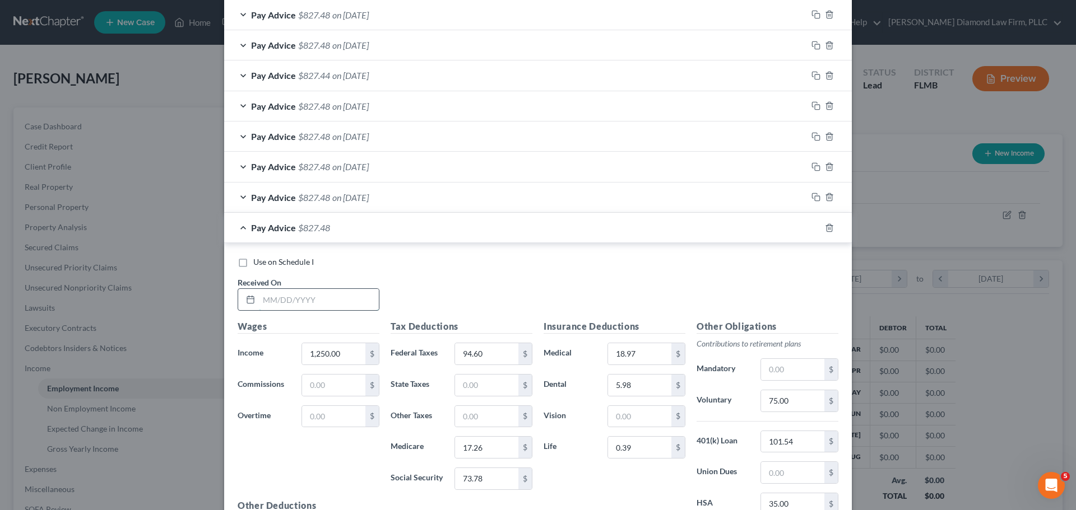
click at [315, 294] on input "text" at bounding box center [319, 299] width 120 height 21
type input "[DATE]"
click at [812, 231] on icon "button" at bounding box center [815, 228] width 9 height 9
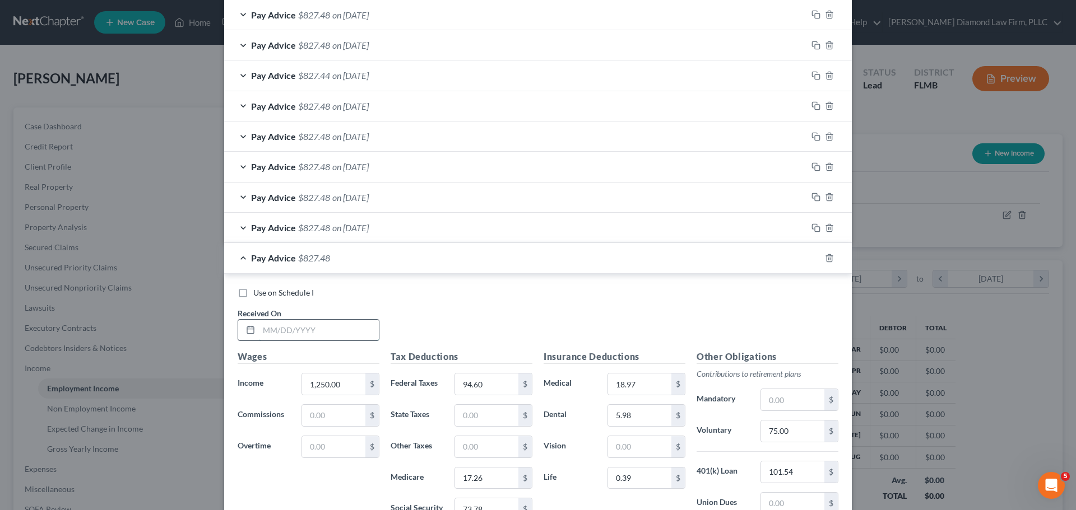
click at [294, 322] on input "text" at bounding box center [319, 330] width 120 height 21
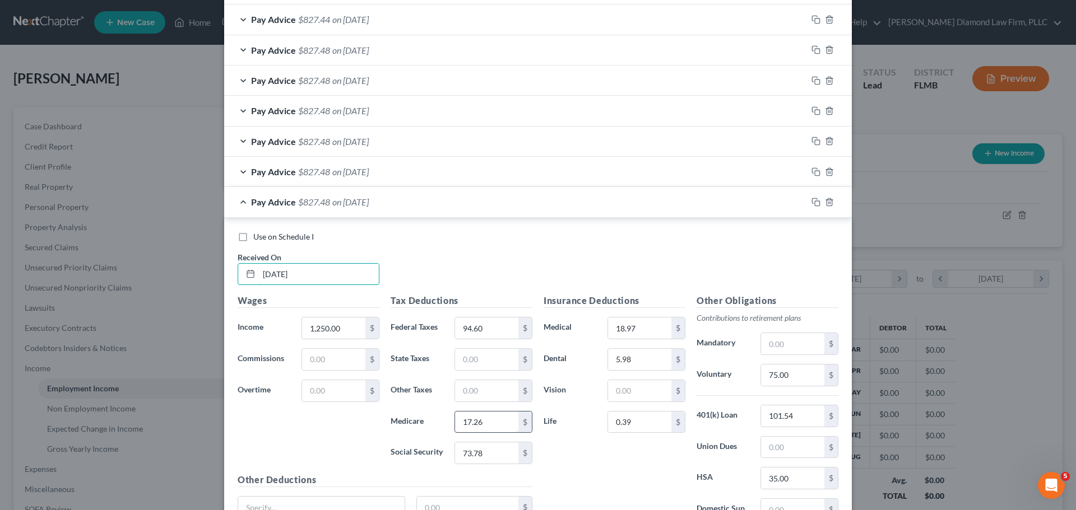
type input "[DATE]"
click at [480, 425] on input "17.26" at bounding box center [486, 422] width 63 height 21
type input "17.22"
click at [815, 204] on rect "button" at bounding box center [817, 203] width 5 height 5
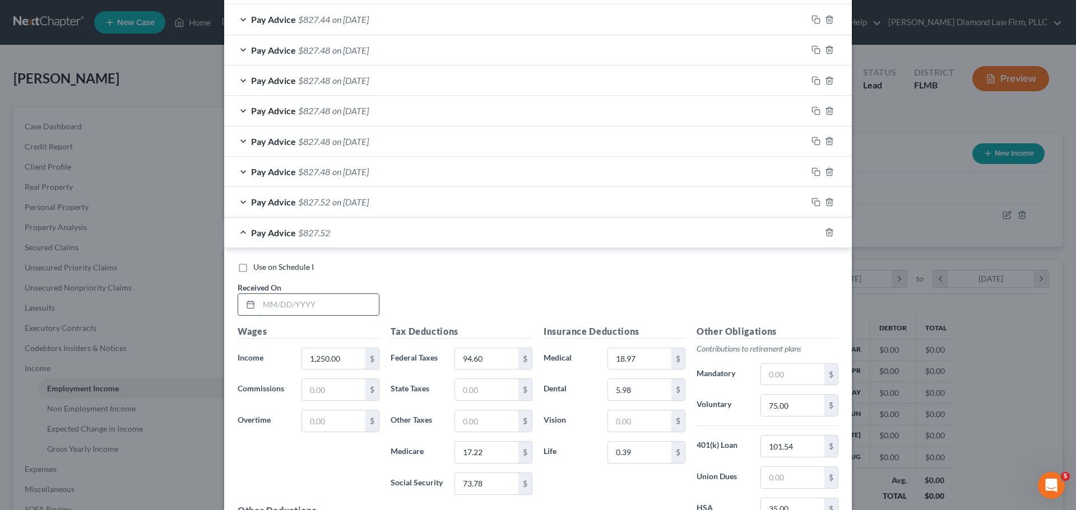
click at [273, 304] on input "text" at bounding box center [319, 304] width 120 height 21
type input "[DATE]"
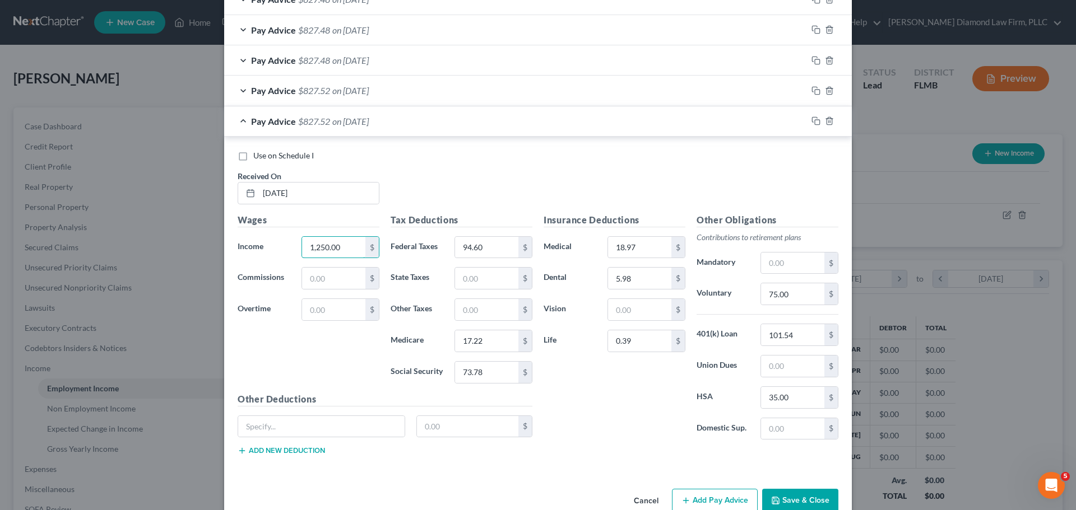
scroll to position [578, 0]
click at [477, 336] on input "17.22" at bounding box center [486, 340] width 63 height 21
type input "17.26"
click at [811, 122] on icon "button" at bounding box center [815, 120] width 9 height 9
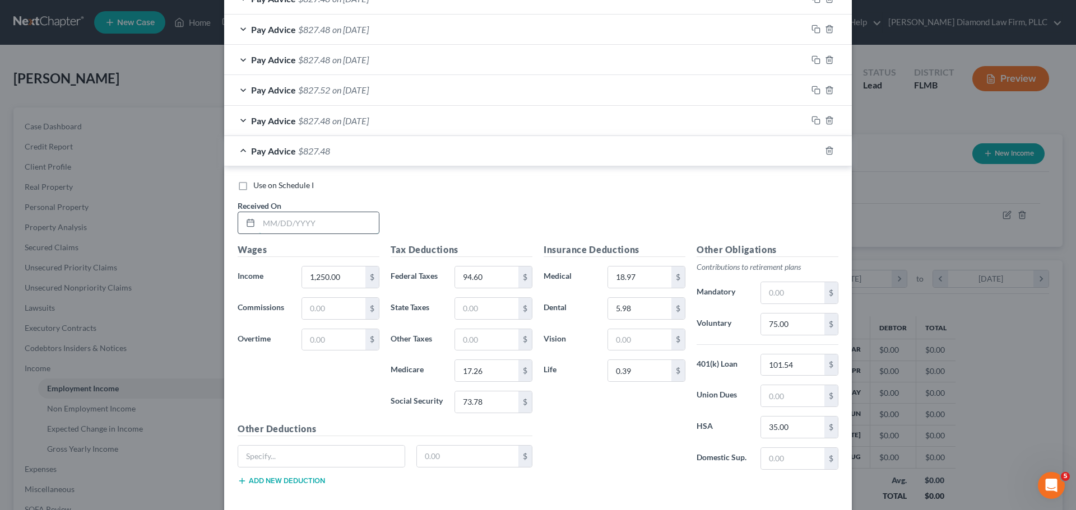
click at [346, 224] on input "text" at bounding box center [319, 222] width 120 height 21
click at [277, 221] on input "[DATE]" at bounding box center [319, 222] width 120 height 21
type input "[DATE]"
click at [815, 154] on rect "button" at bounding box center [817, 152] width 5 height 5
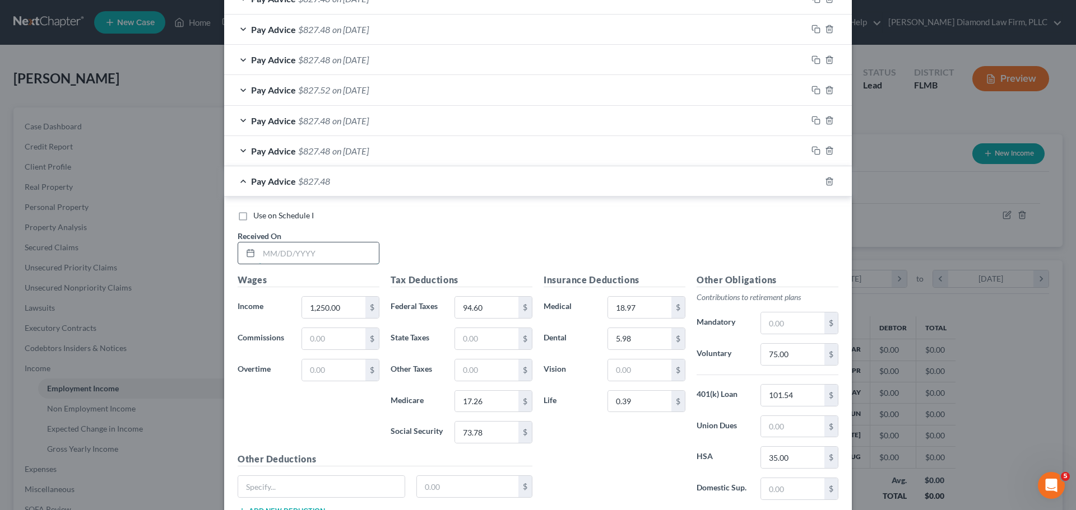
click at [310, 258] on input "text" at bounding box center [319, 253] width 120 height 21
type input "[DATE]"
click at [815, 180] on rect "button" at bounding box center [817, 182] width 5 height 5
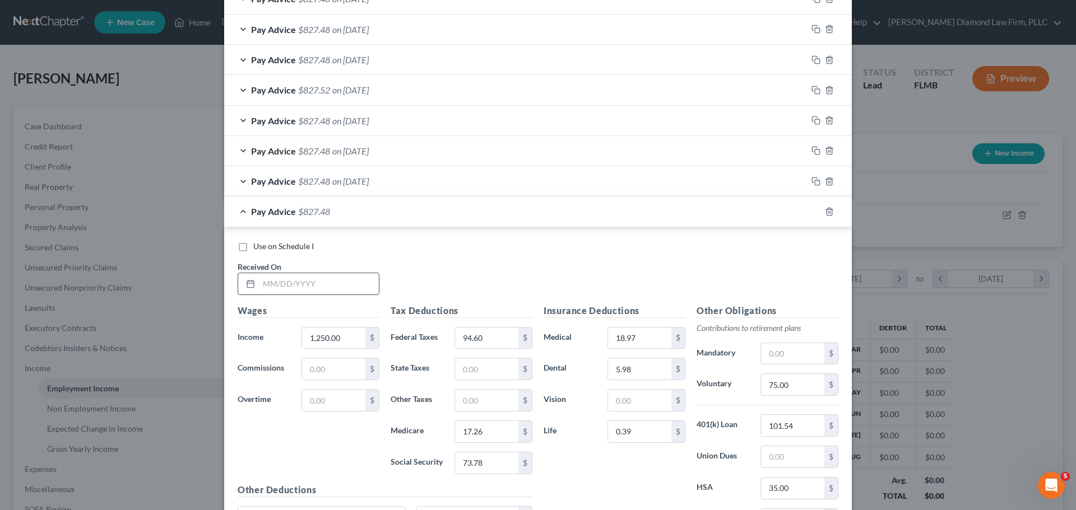
click at [310, 286] on input "text" at bounding box center [319, 283] width 120 height 21
type input "[DATE]"
click at [813, 211] on icon "button" at bounding box center [815, 211] width 9 height 9
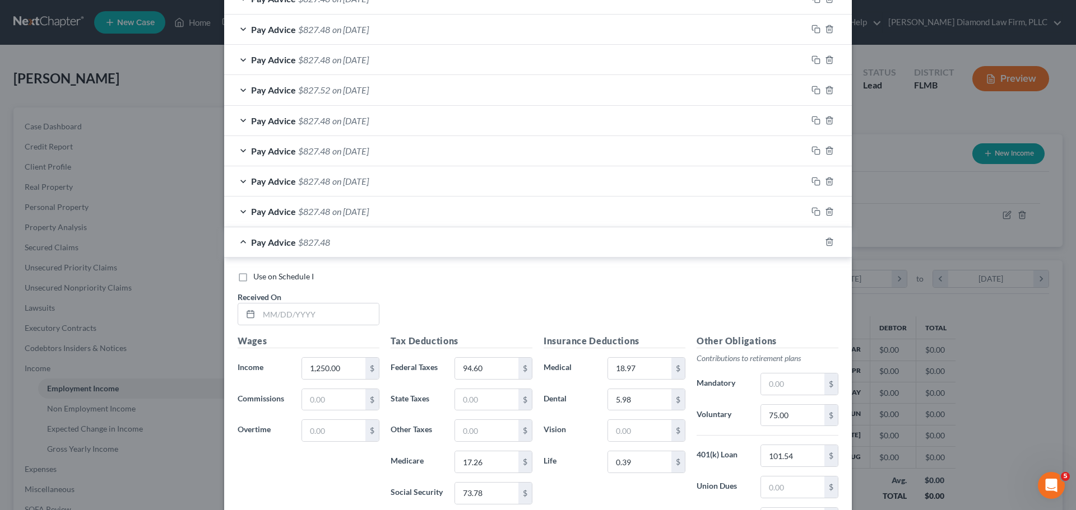
drag, startPoint x: 279, startPoint y: 327, endPoint x: 298, endPoint y: 318, distance: 20.8
click at [280, 327] on div "Use on Schedule I Received On *" at bounding box center [538, 302] width 612 height 63
click at [300, 316] on input "text" at bounding box center [319, 314] width 120 height 21
type input "[DATE]"
click at [814, 242] on icon "button" at bounding box center [815, 242] width 9 height 9
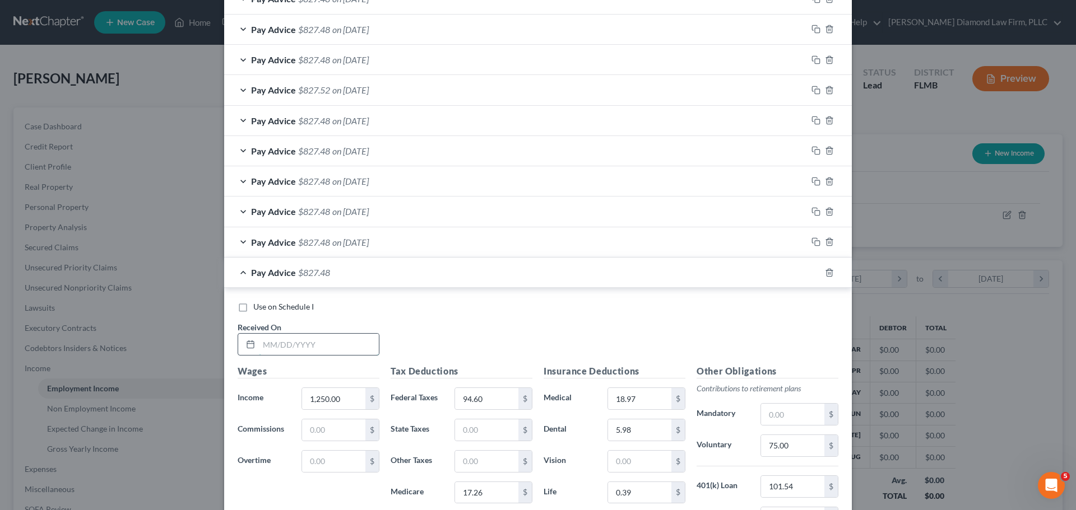
click at [322, 340] on input "text" at bounding box center [319, 344] width 120 height 21
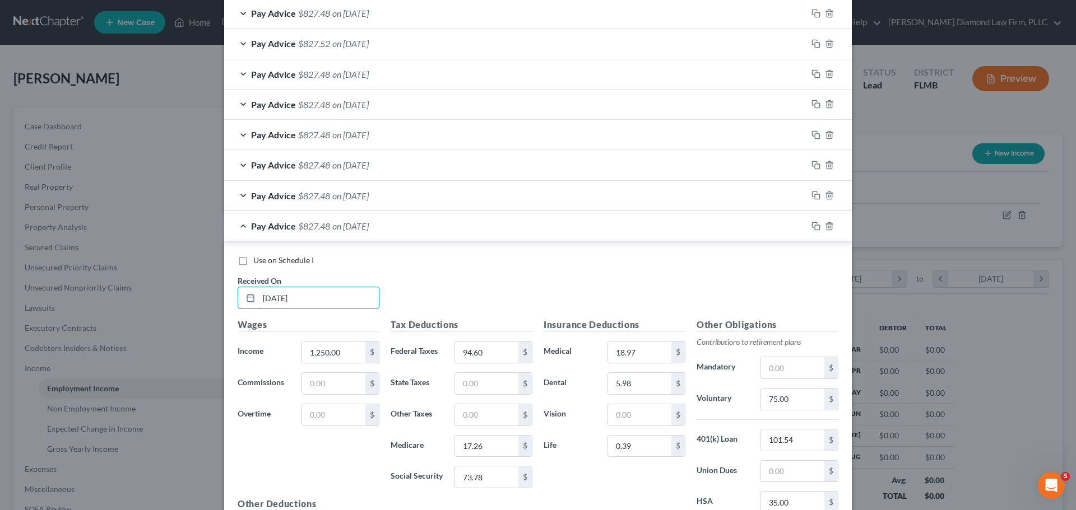
scroll to position [690, 0]
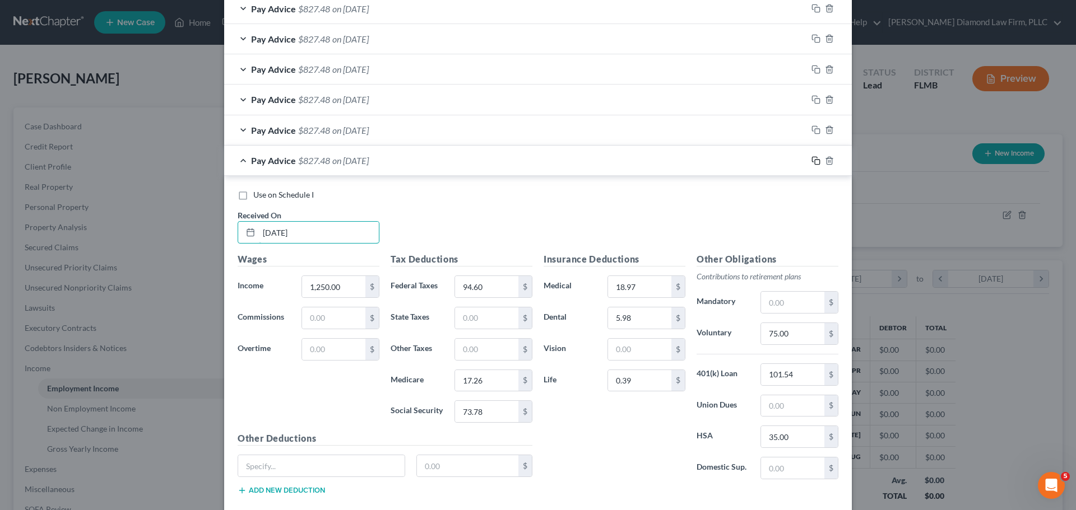
type input "[DATE]"
click at [811, 159] on icon "button" at bounding box center [815, 160] width 9 height 9
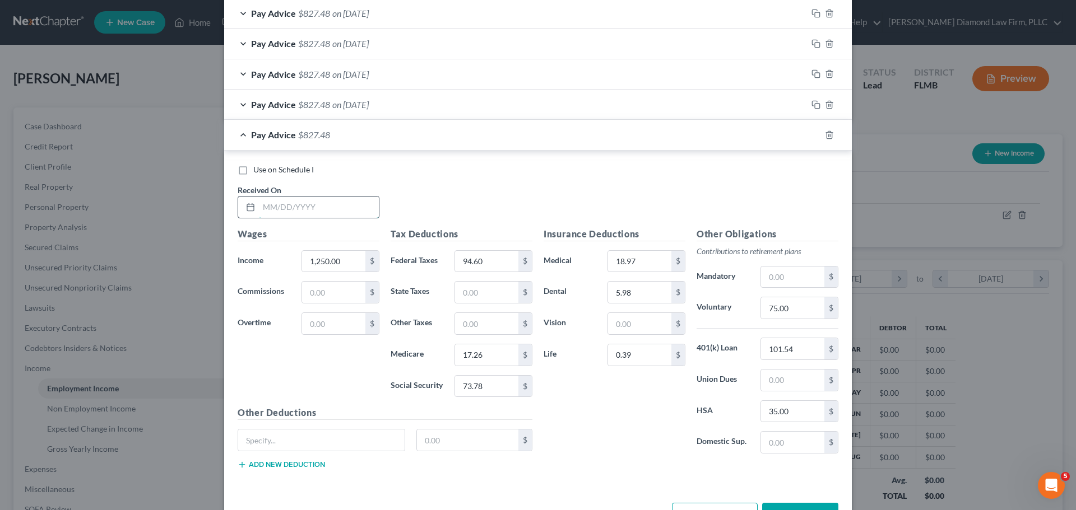
click at [274, 204] on input "text" at bounding box center [319, 207] width 120 height 21
type input "[DATE]"
click at [491, 384] on input "73.78" at bounding box center [486, 386] width 63 height 21
type input "73.82"
click at [815, 134] on rect "button" at bounding box center [817, 136] width 5 height 5
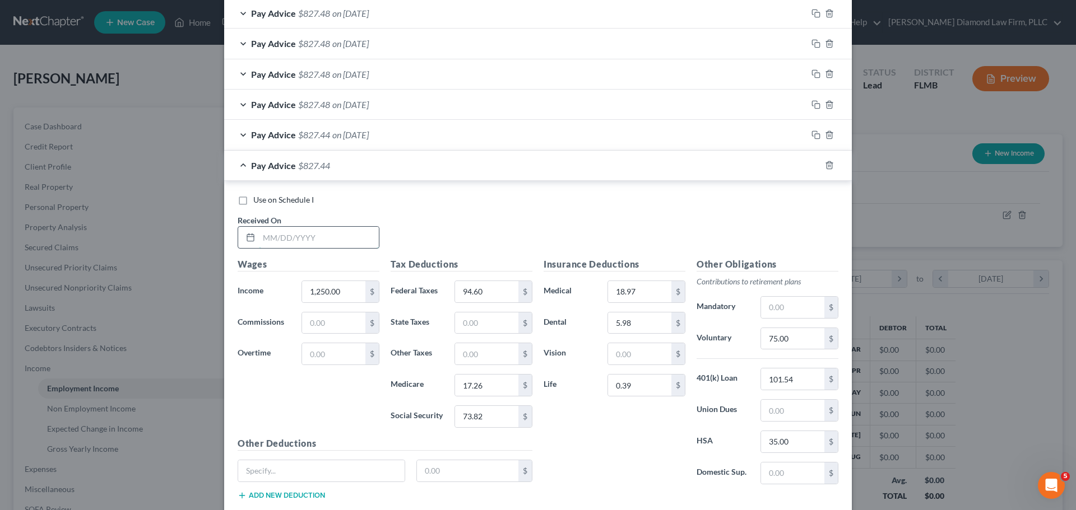
click at [315, 240] on input "text" at bounding box center [319, 237] width 120 height 21
type input "0"
type input "[DATE]"
click at [492, 424] on input "73.82" at bounding box center [486, 416] width 63 height 21
type input "73.78"
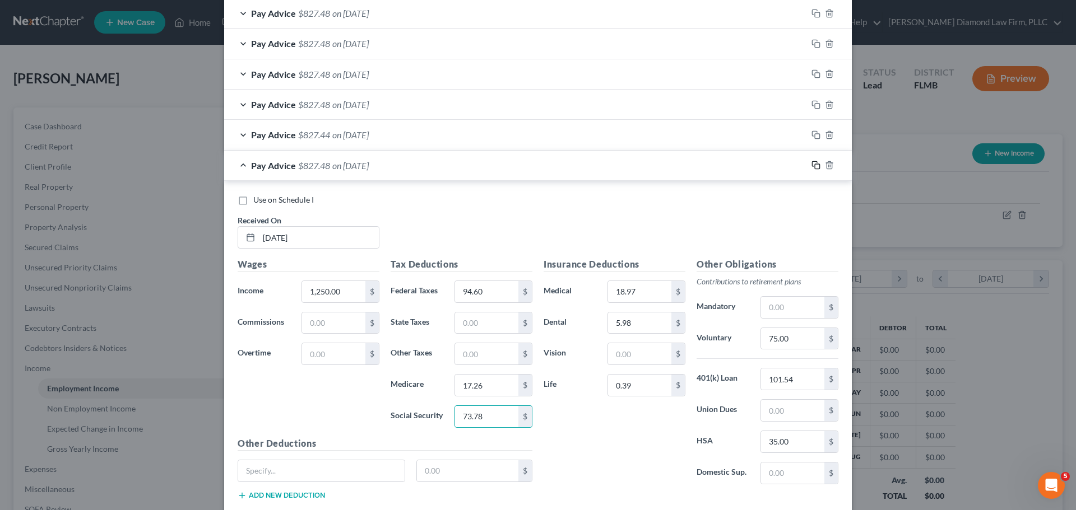
click at [812, 166] on icon "button" at bounding box center [815, 165] width 9 height 9
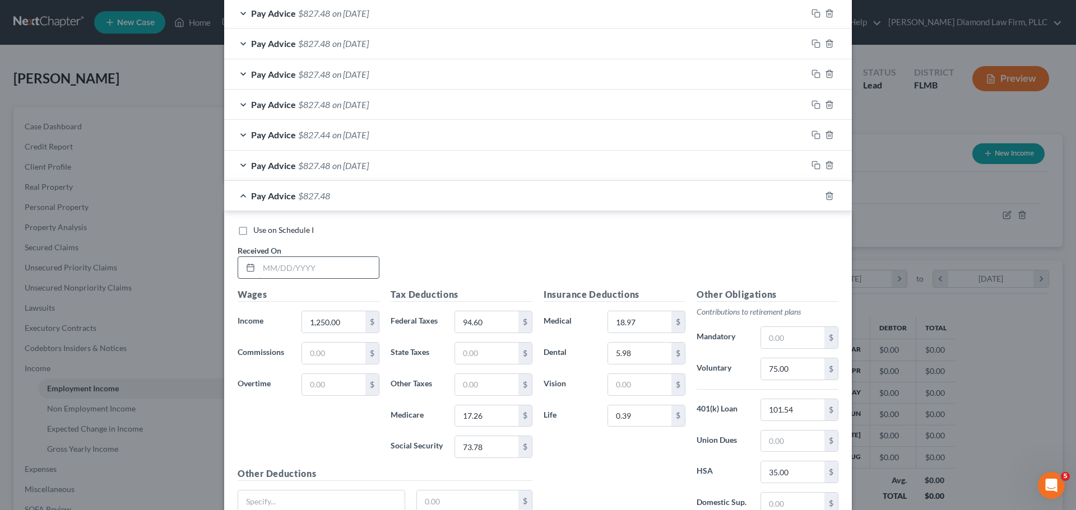
click at [316, 273] on input "text" at bounding box center [319, 267] width 120 height 21
type input "[DATE]"
click at [492, 414] on input "17.26" at bounding box center [486, 416] width 63 height 21
type input "17.22"
click at [814, 197] on icon "button" at bounding box center [815, 196] width 9 height 9
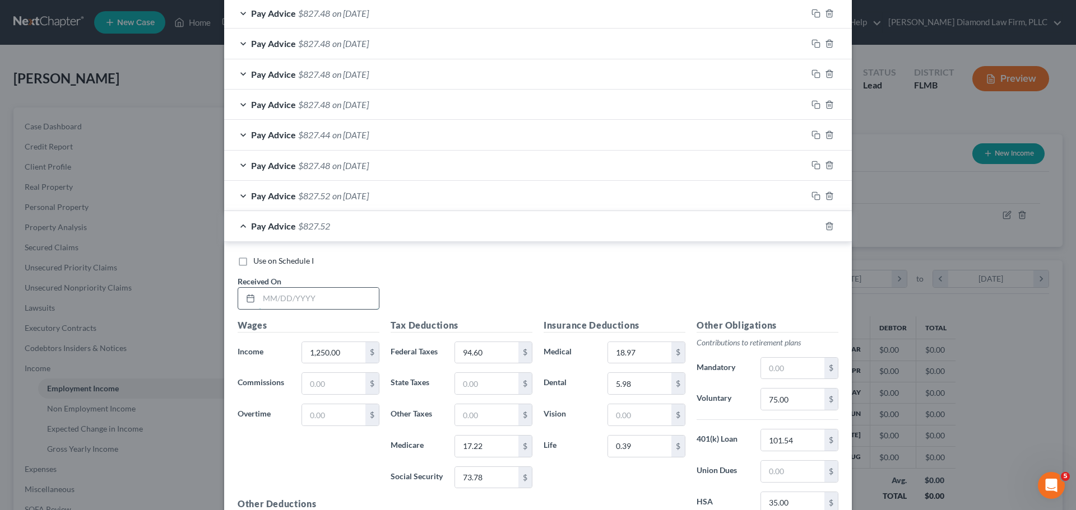
click at [289, 295] on input "text" at bounding box center [319, 298] width 120 height 21
type input "[DATE]"
click at [487, 443] on input "17.22" at bounding box center [486, 446] width 63 height 21
type input "17.26"
click at [812, 227] on icon "button" at bounding box center [814, 224] width 5 height 5
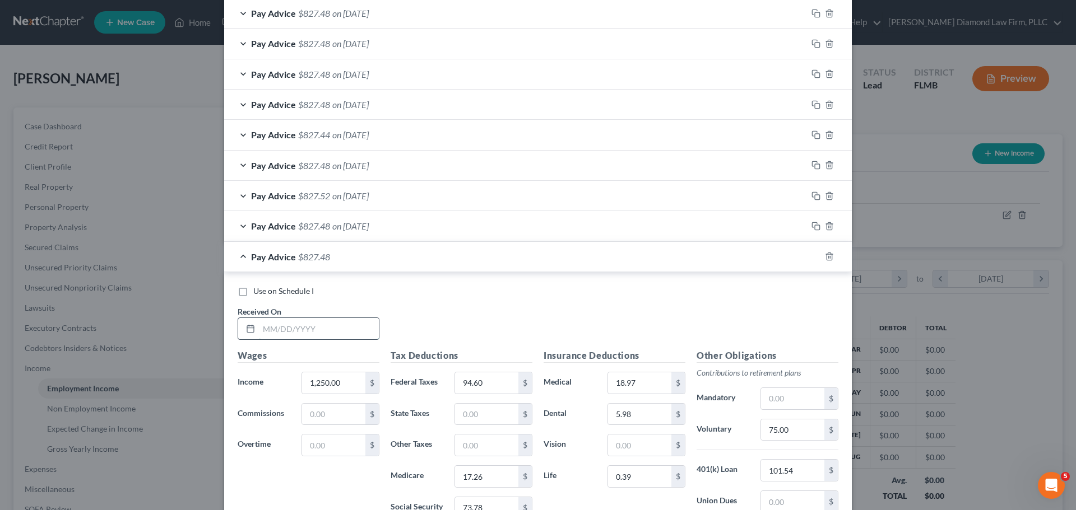
click at [304, 336] on input "text" at bounding box center [319, 328] width 120 height 21
type input "[DATE]"
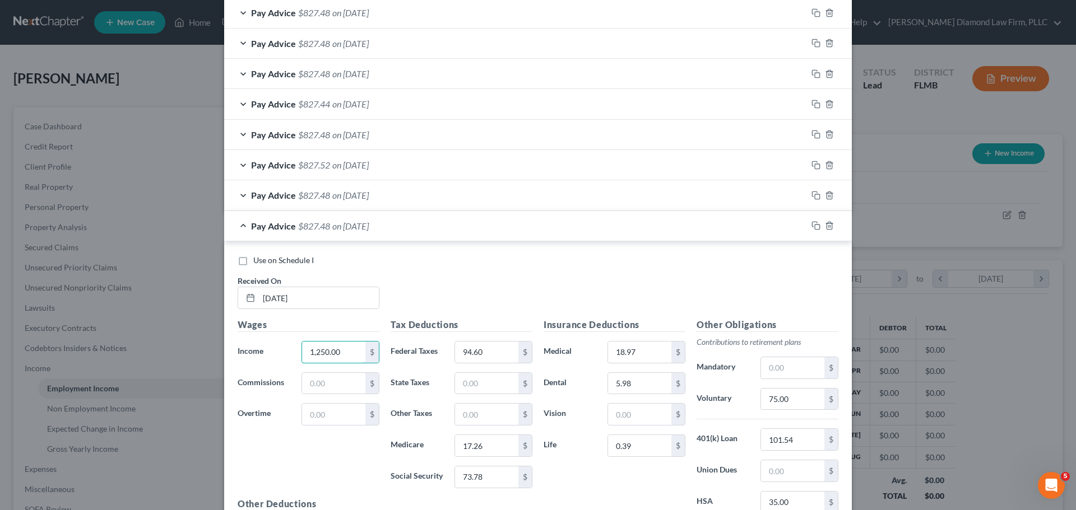
scroll to position [802, 0]
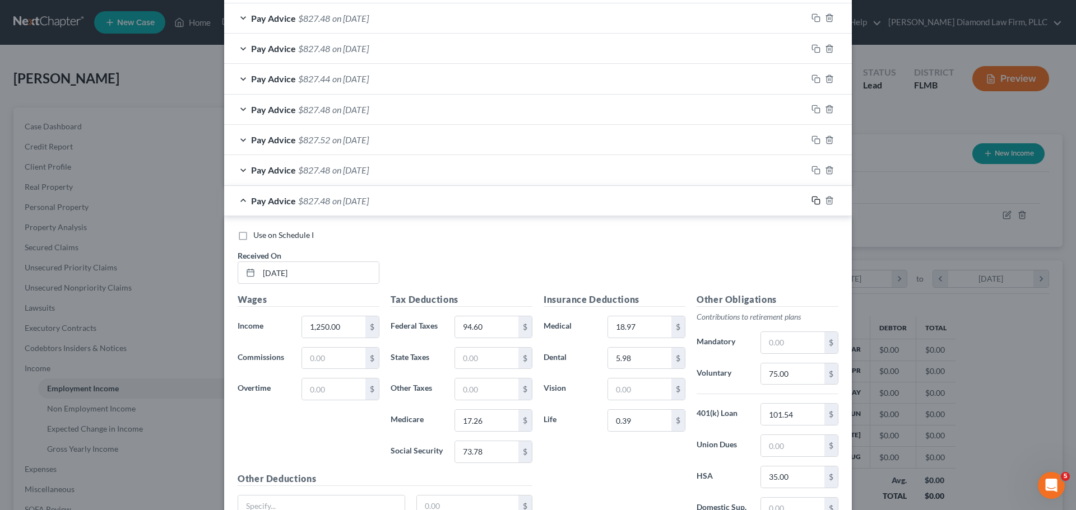
click at [815, 204] on rect "button" at bounding box center [817, 201] width 5 height 5
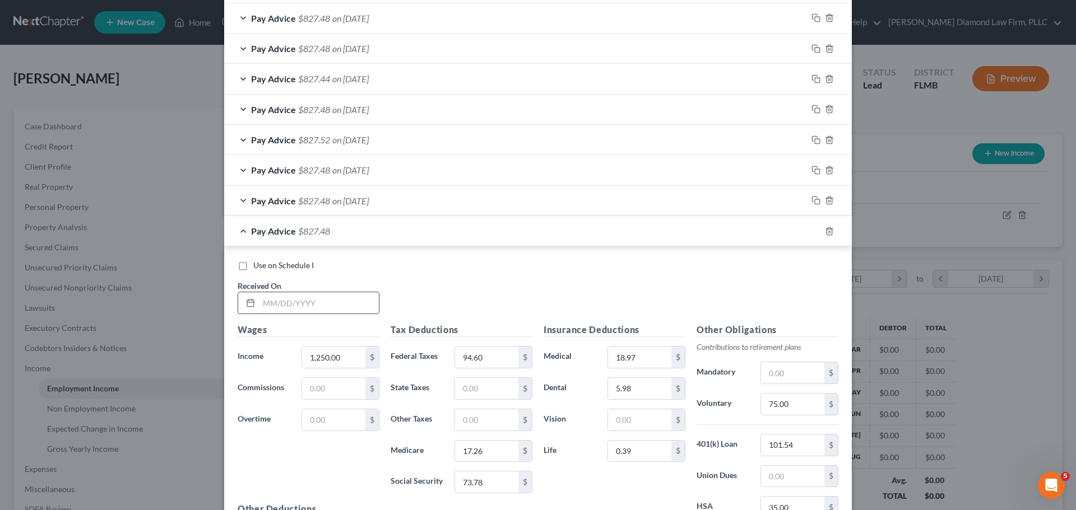
click at [267, 308] on input "text" at bounding box center [319, 302] width 120 height 21
type input "[DATE]"
click at [811, 230] on icon "button" at bounding box center [815, 231] width 9 height 9
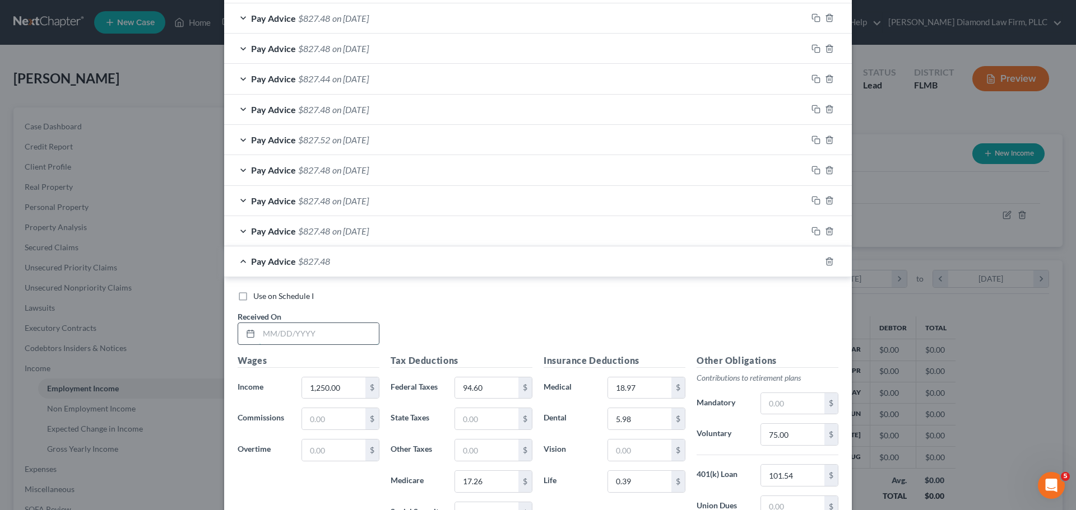
click at [328, 336] on input "text" at bounding box center [319, 333] width 120 height 21
type input "[DATE]"
drag, startPoint x: 810, startPoint y: 261, endPoint x: 1072, endPoint y: 291, distance: 263.3
click at [811, 261] on icon "button" at bounding box center [815, 261] width 9 height 9
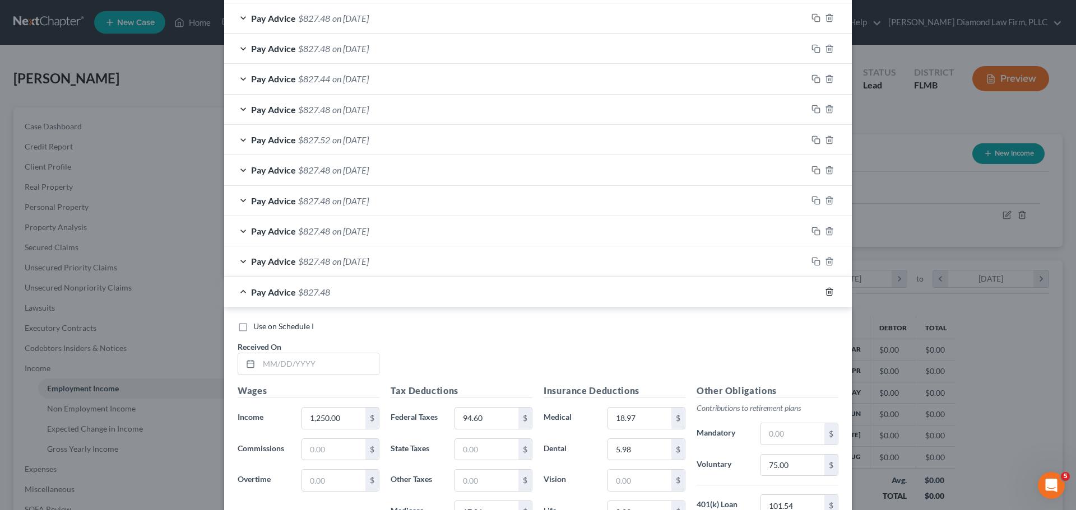
click at [827, 294] on icon "button" at bounding box center [829, 291] width 9 height 9
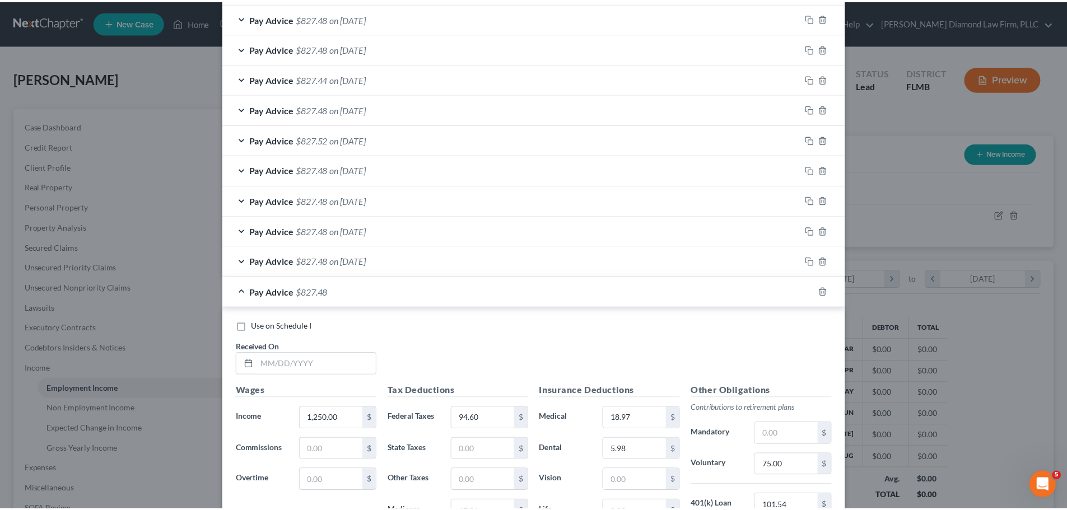
scroll to position [630, 0]
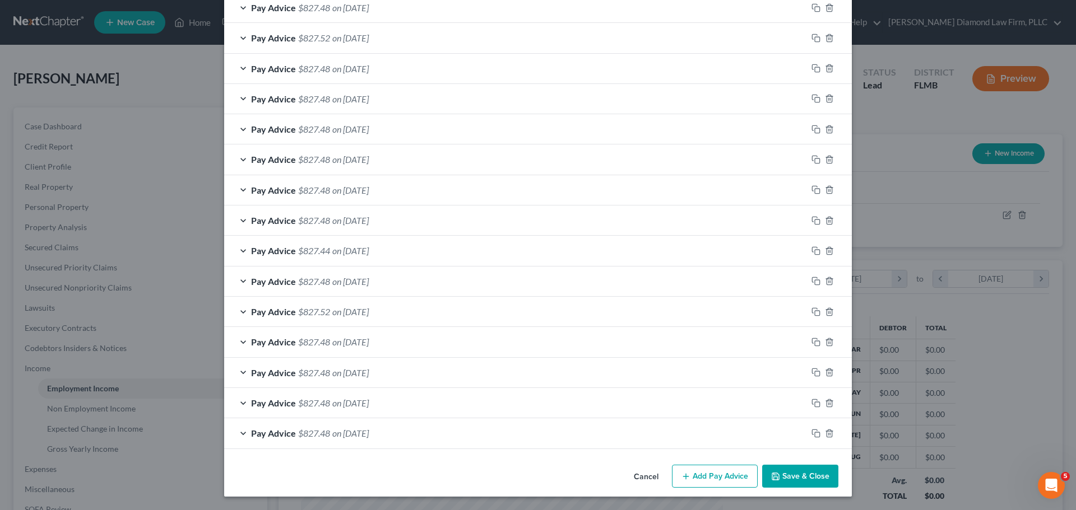
click at [812, 468] on button "Save & Close" at bounding box center [800, 477] width 76 height 24
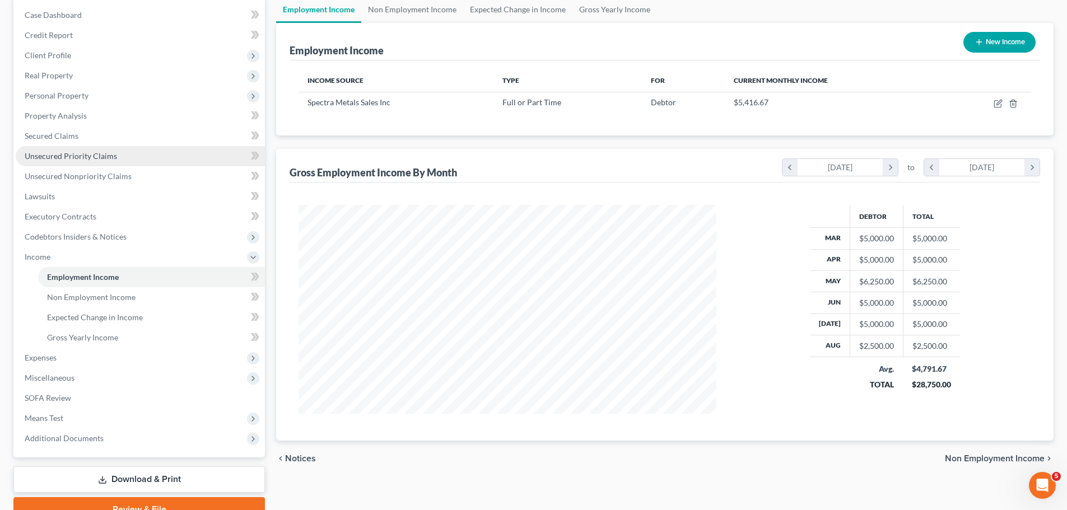
scroll to position [112, 0]
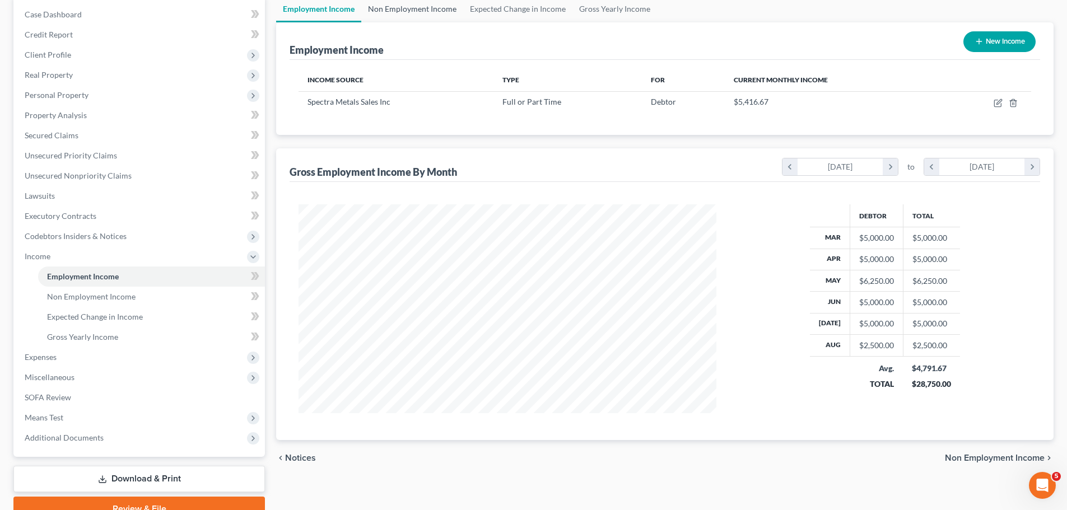
click at [429, 14] on link "Non Employment Income" at bounding box center [412, 9] width 102 height 27
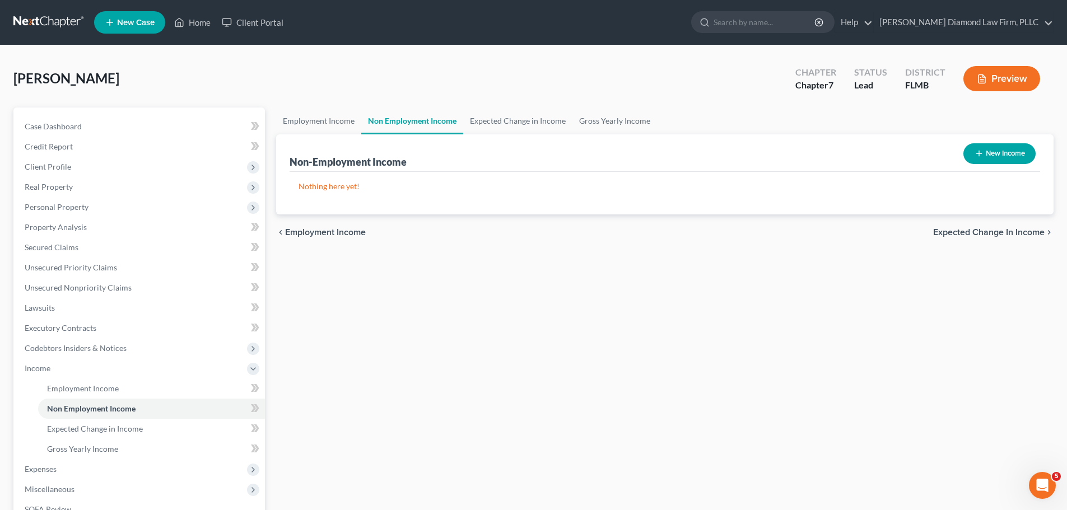
click at [29, 16] on link at bounding box center [49, 22] width 72 height 20
